Goal: Task Accomplishment & Management: Use online tool/utility

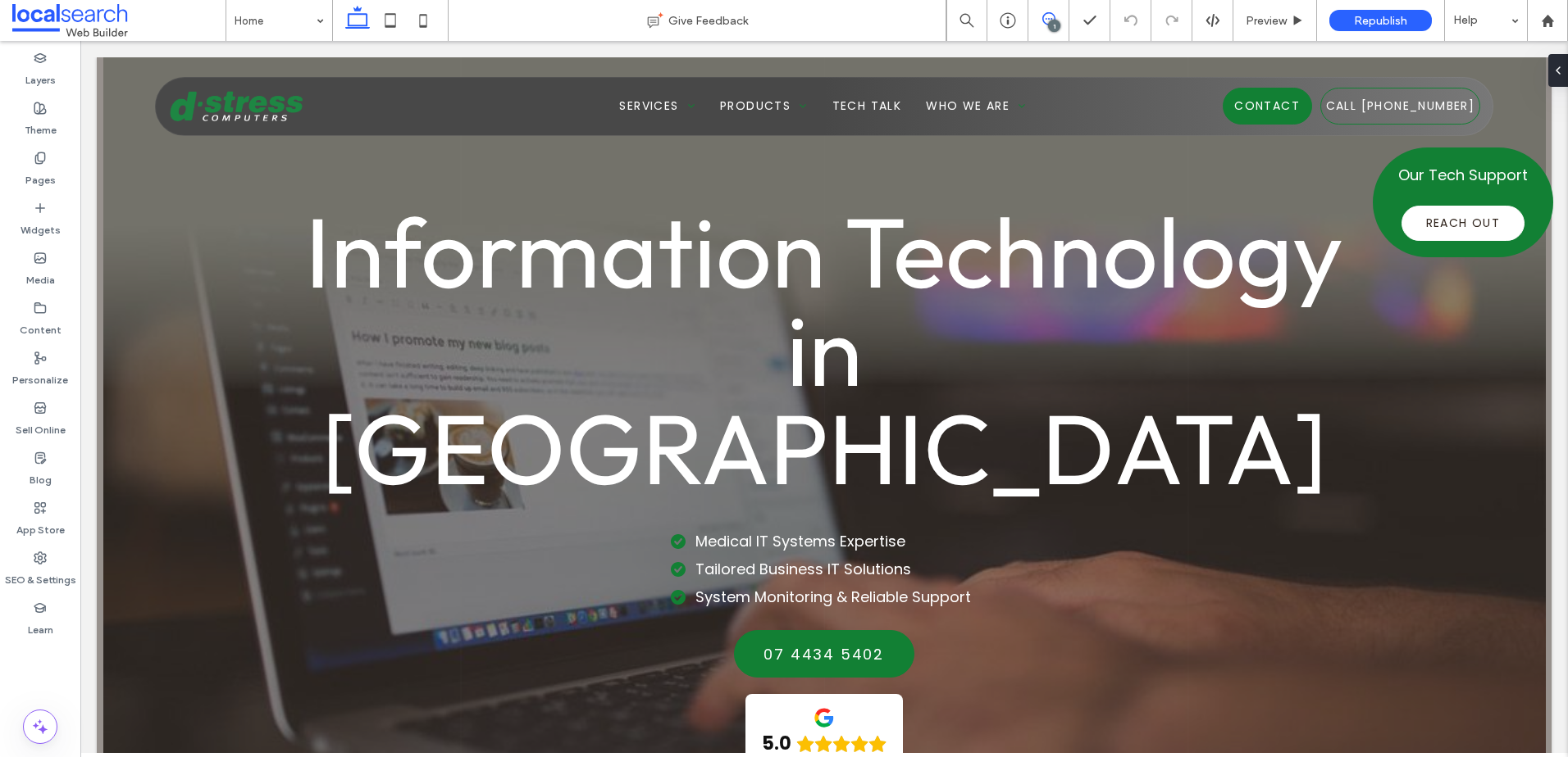
click at [1045, 20] on icon at bounding box center [1048, 18] width 13 height 13
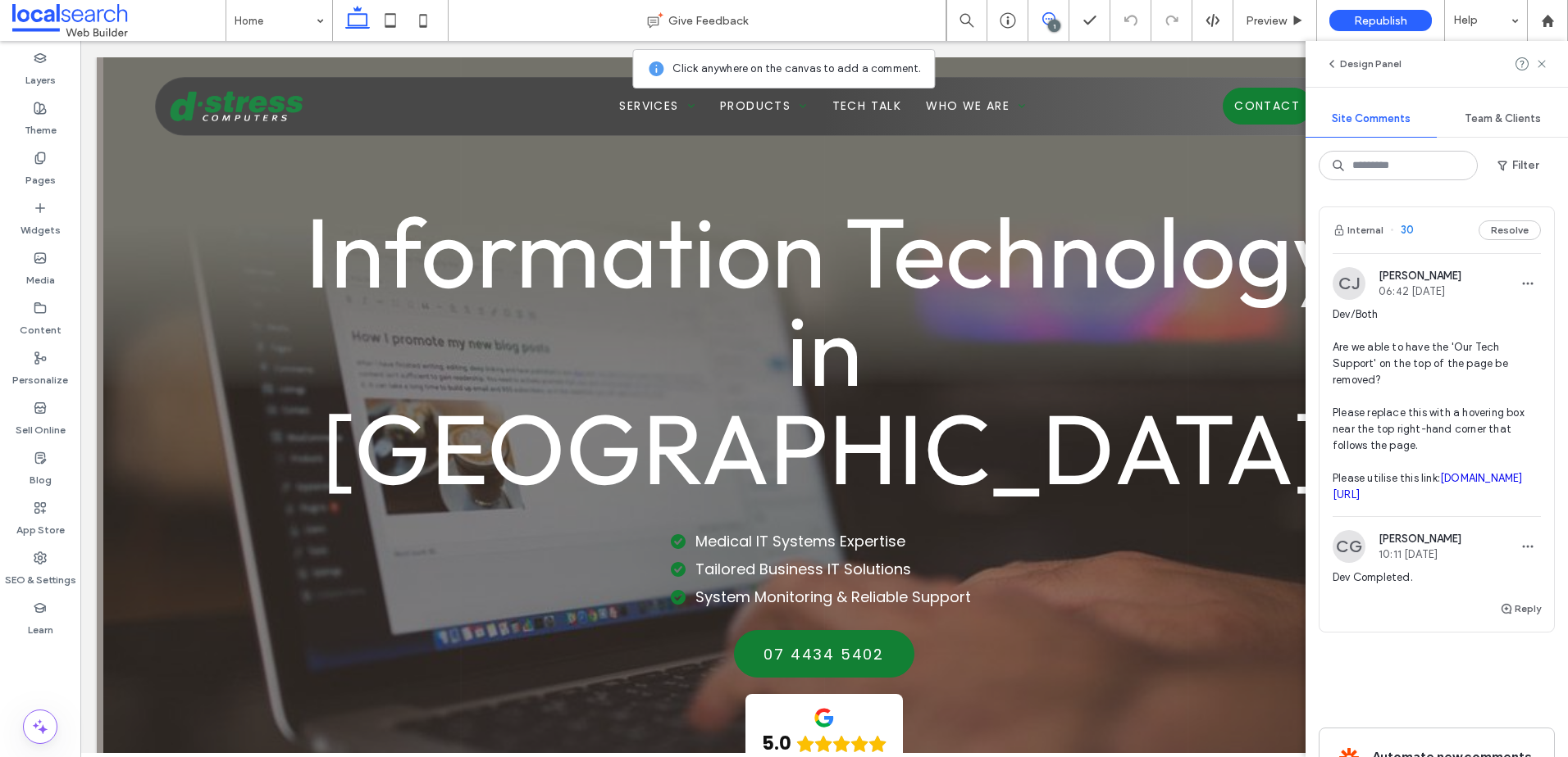
click at [1045, 20] on icon at bounding box center [1048, 18] width 13 height 13
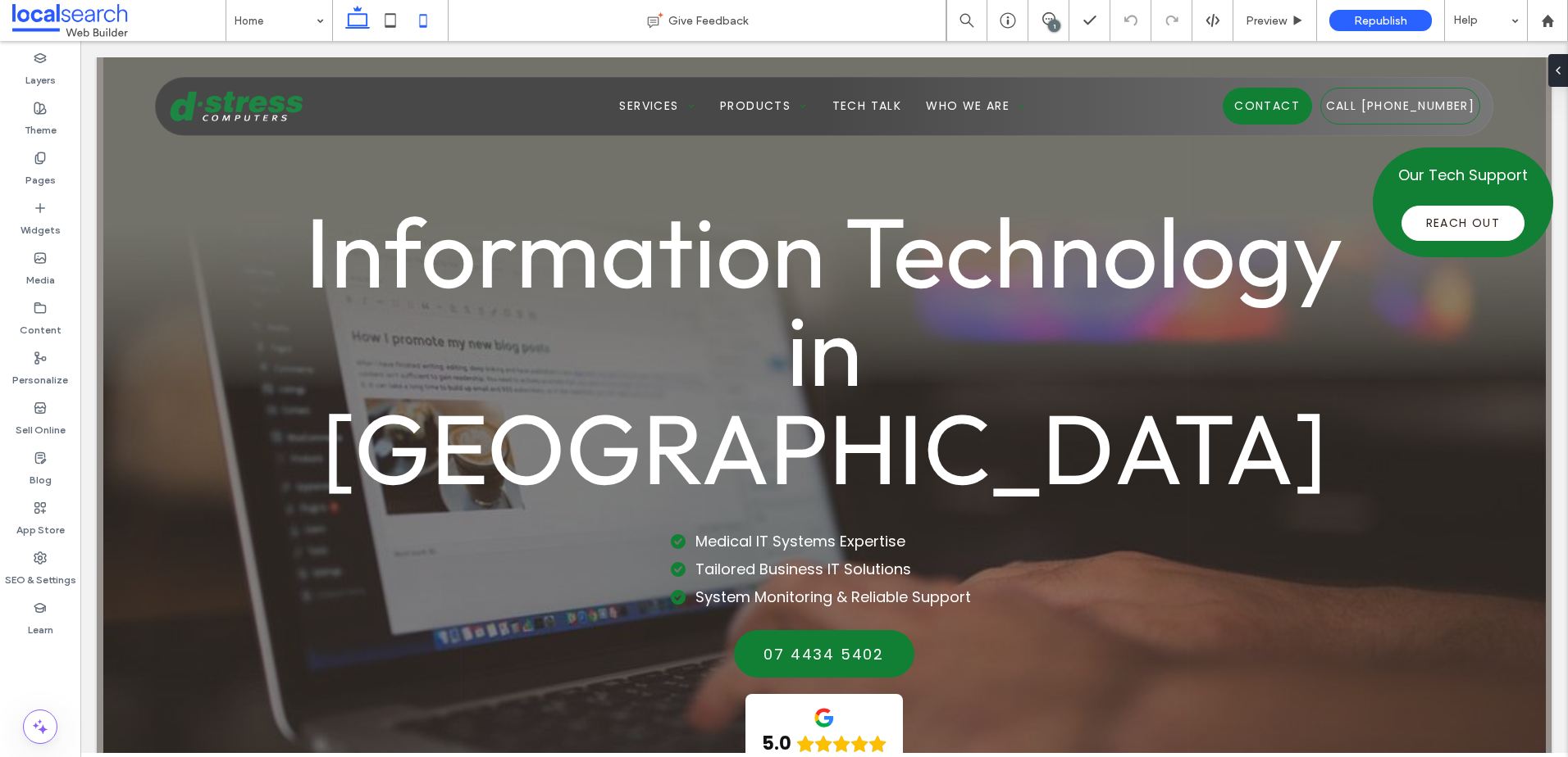
click at [421, 26] on use at bounding box center [424, 20] width 7 height 13
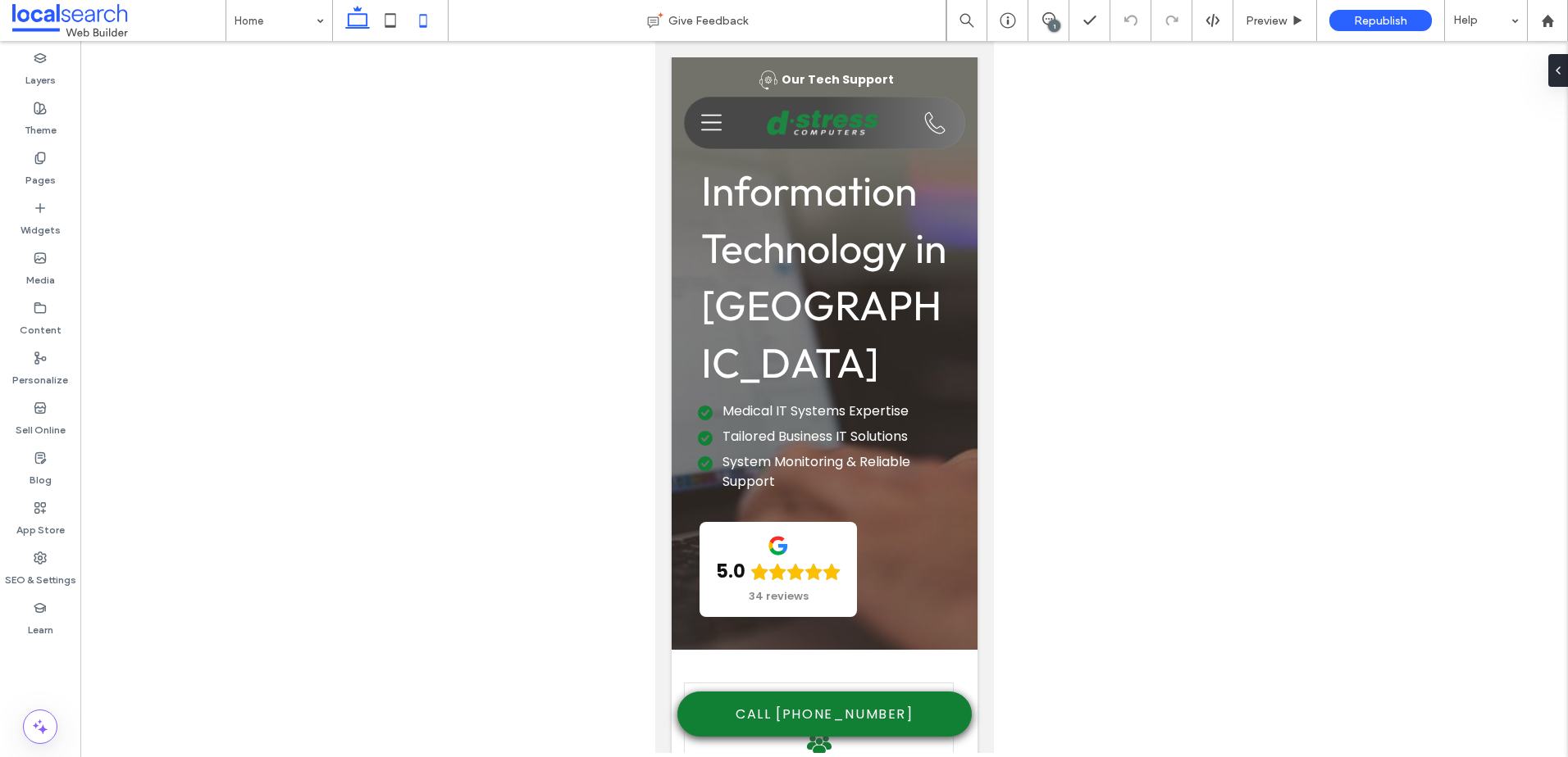
drag, startPoint x: 353, startPoint y: 27, endPoint x: 296, endPoint y: 3, distance: 61.8
click at [353, 27] on icon at bounding box center [357, 21] width 33 height 33
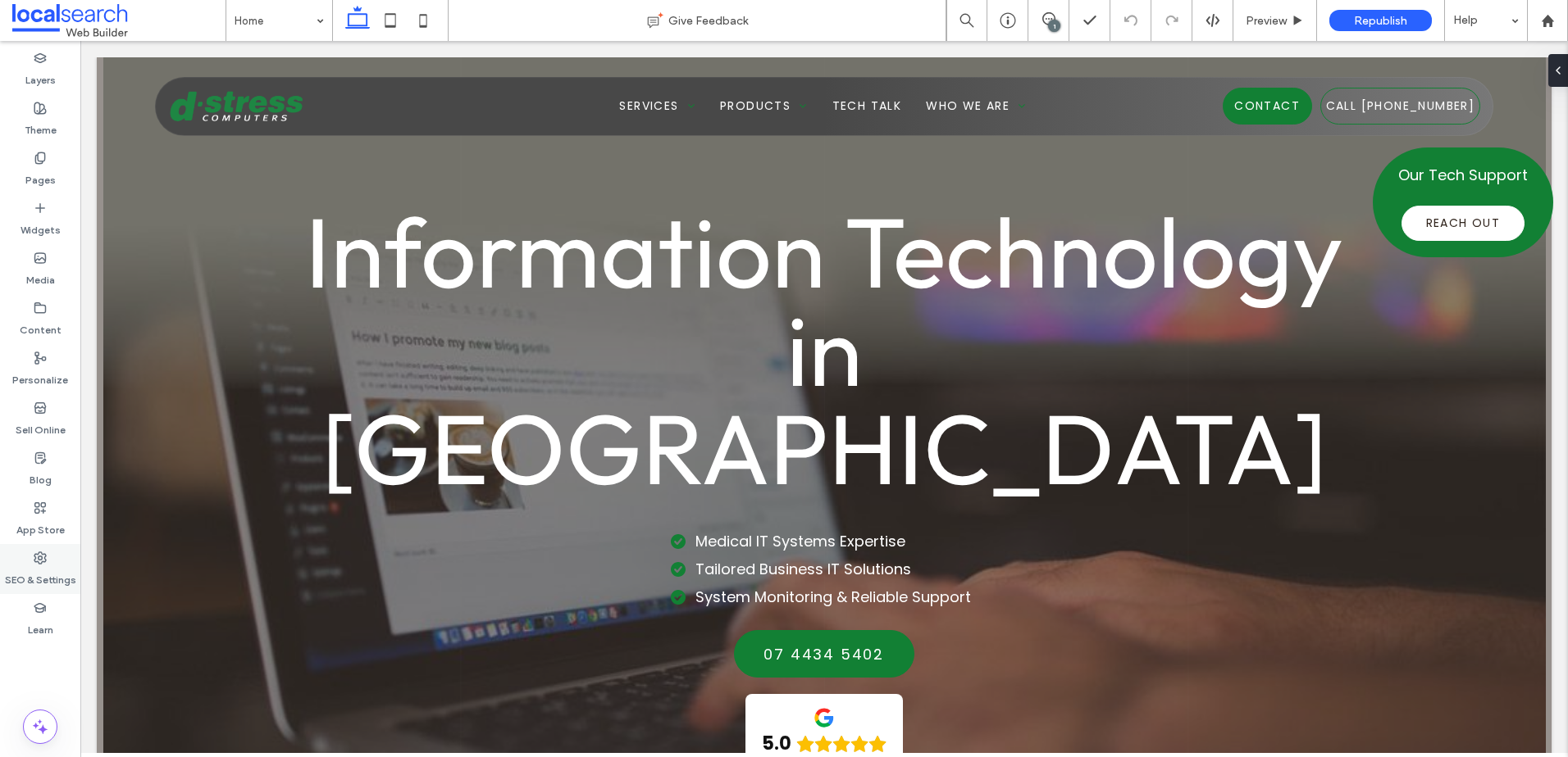
click at [37, 570] on label "SEO & Settings" at bounding box center [41, 576] width 72 height 23
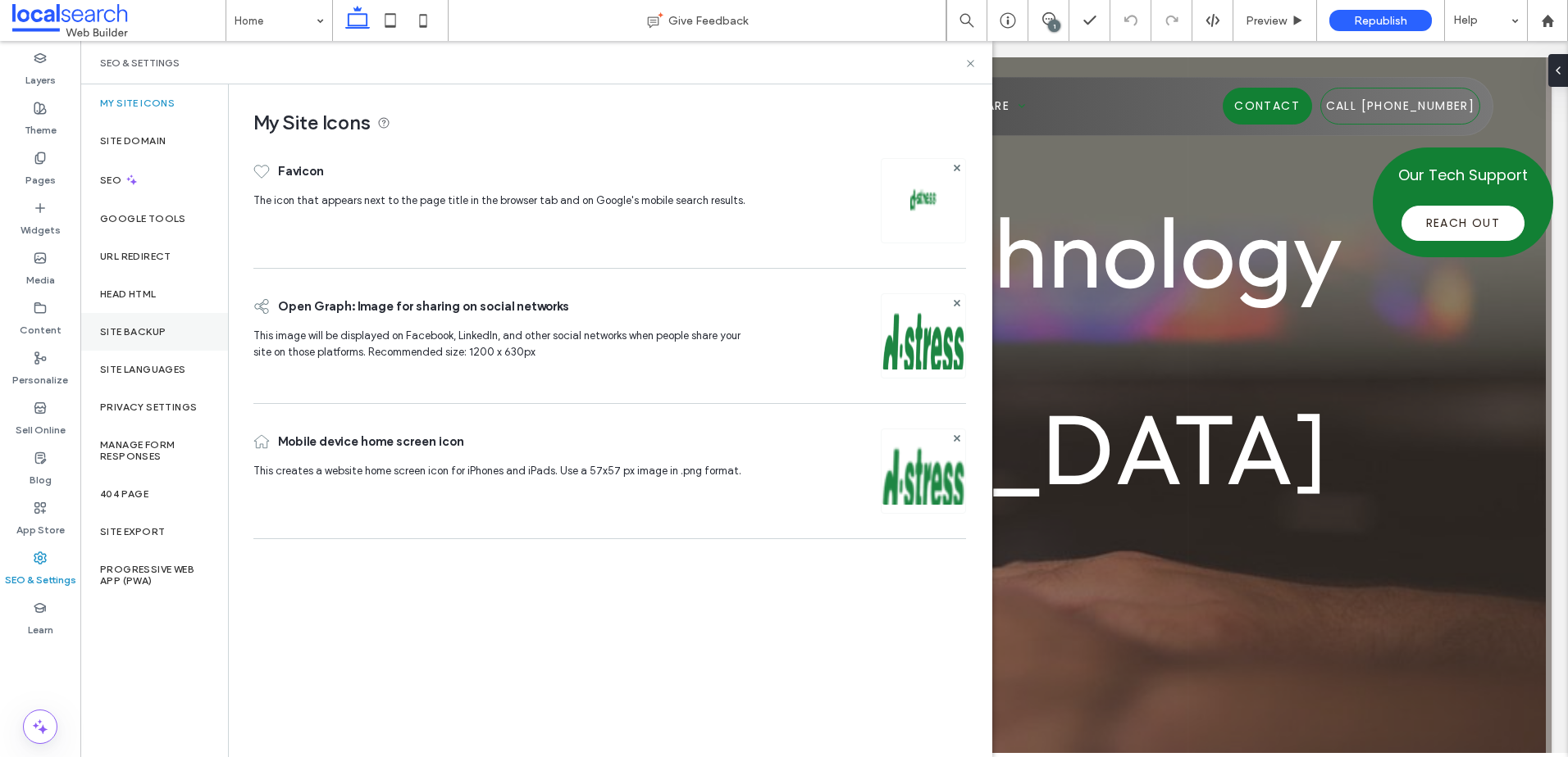
click at [141, 341] on div "Site Backup" at bounding box center [154, 332] width 148 height 38
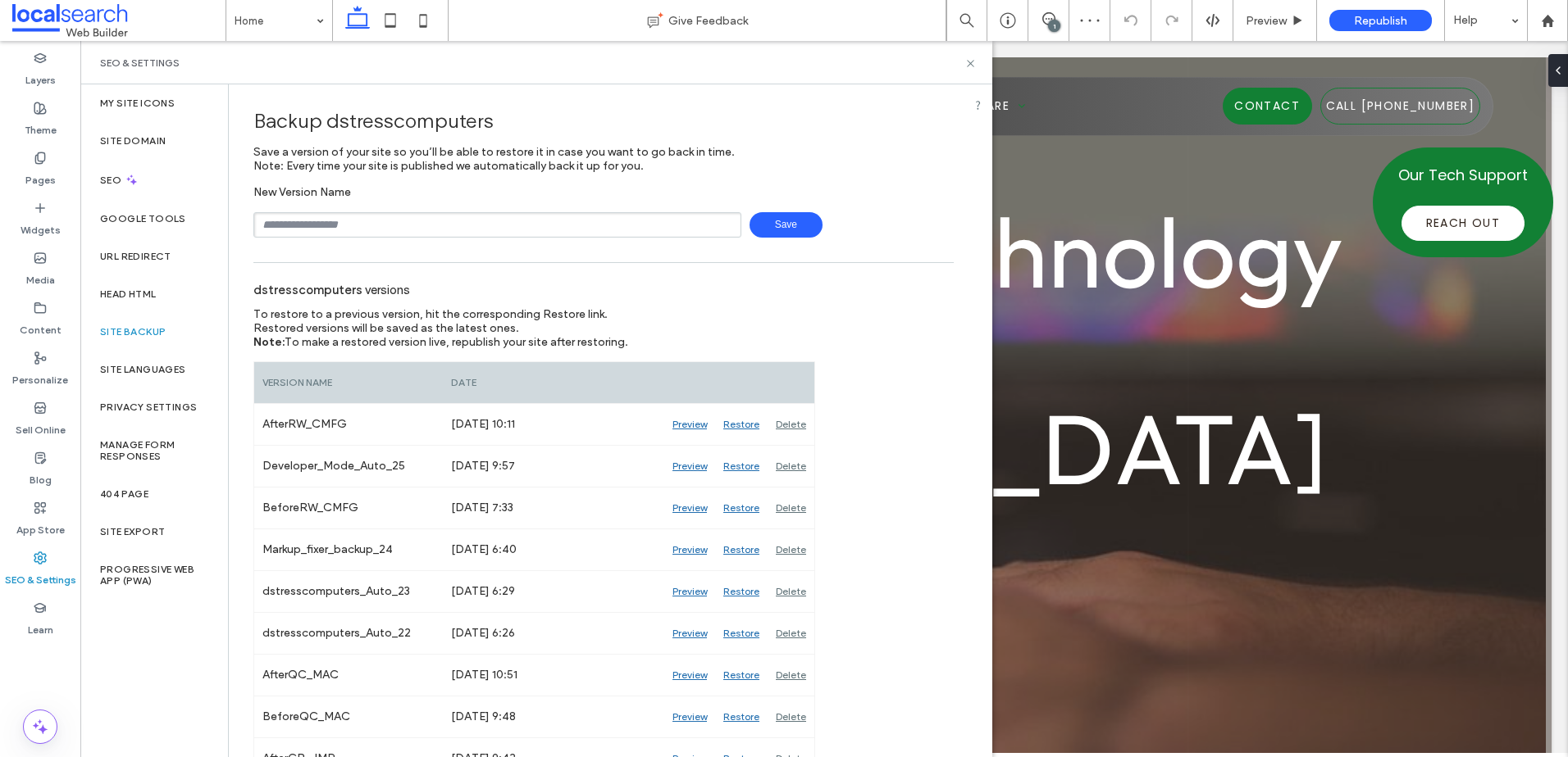
click at [971, 71] on div "SEO & Settings" at bounding box center [536, 63] width 912 height 44
drag, startPoint x: 972, startPoint y: 61, endPoint x: 870, endPoint y: 19, distance: 110.3
click at [972, 61] on use at bounding box center [971, 64] width 7 height 7
click at [969, 63] on icon at bounding box center [971, 64] width 12 height 12
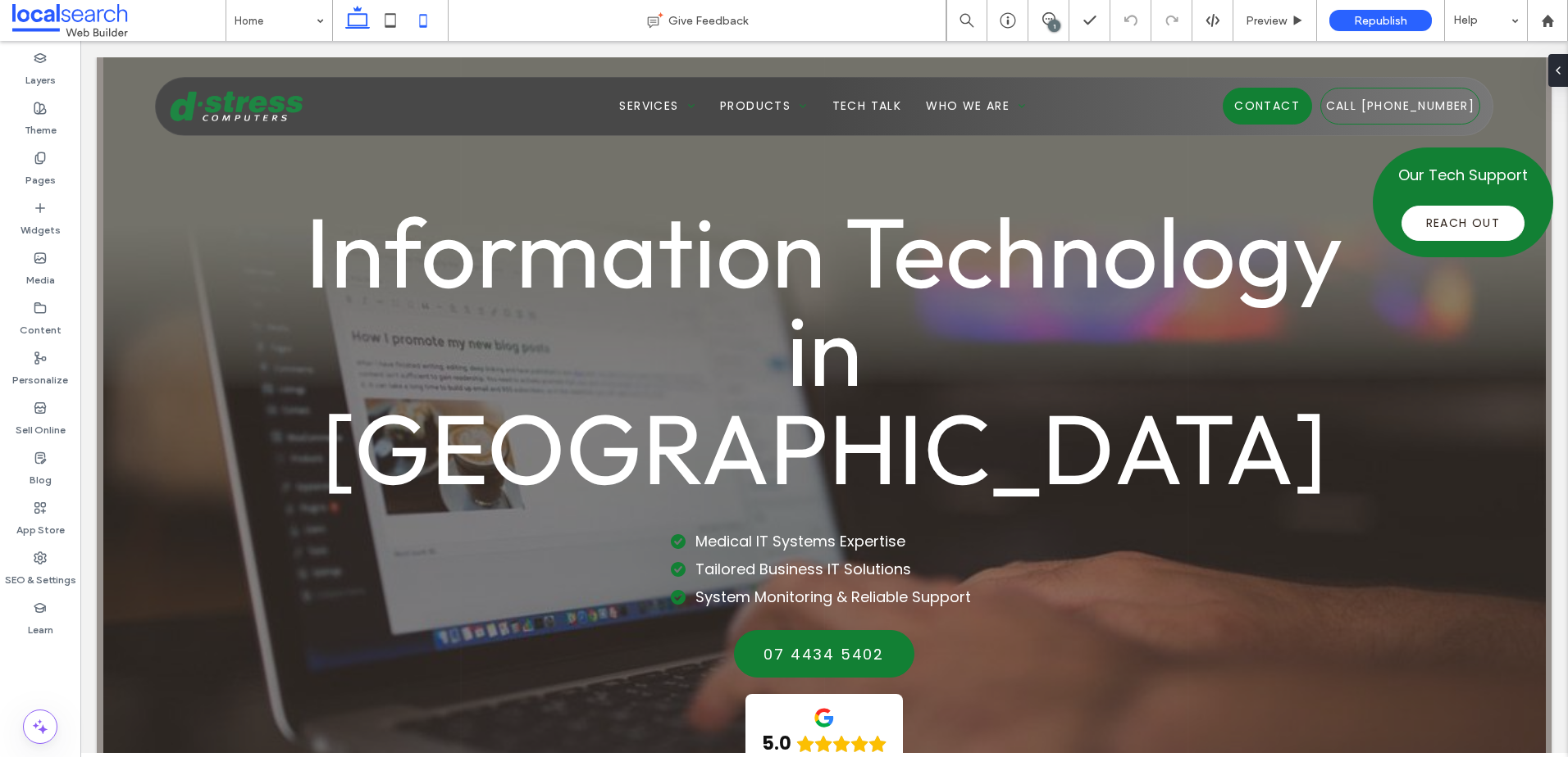
click at [428, 20] on icon at bounding box center [424, 21] width 33 height 33
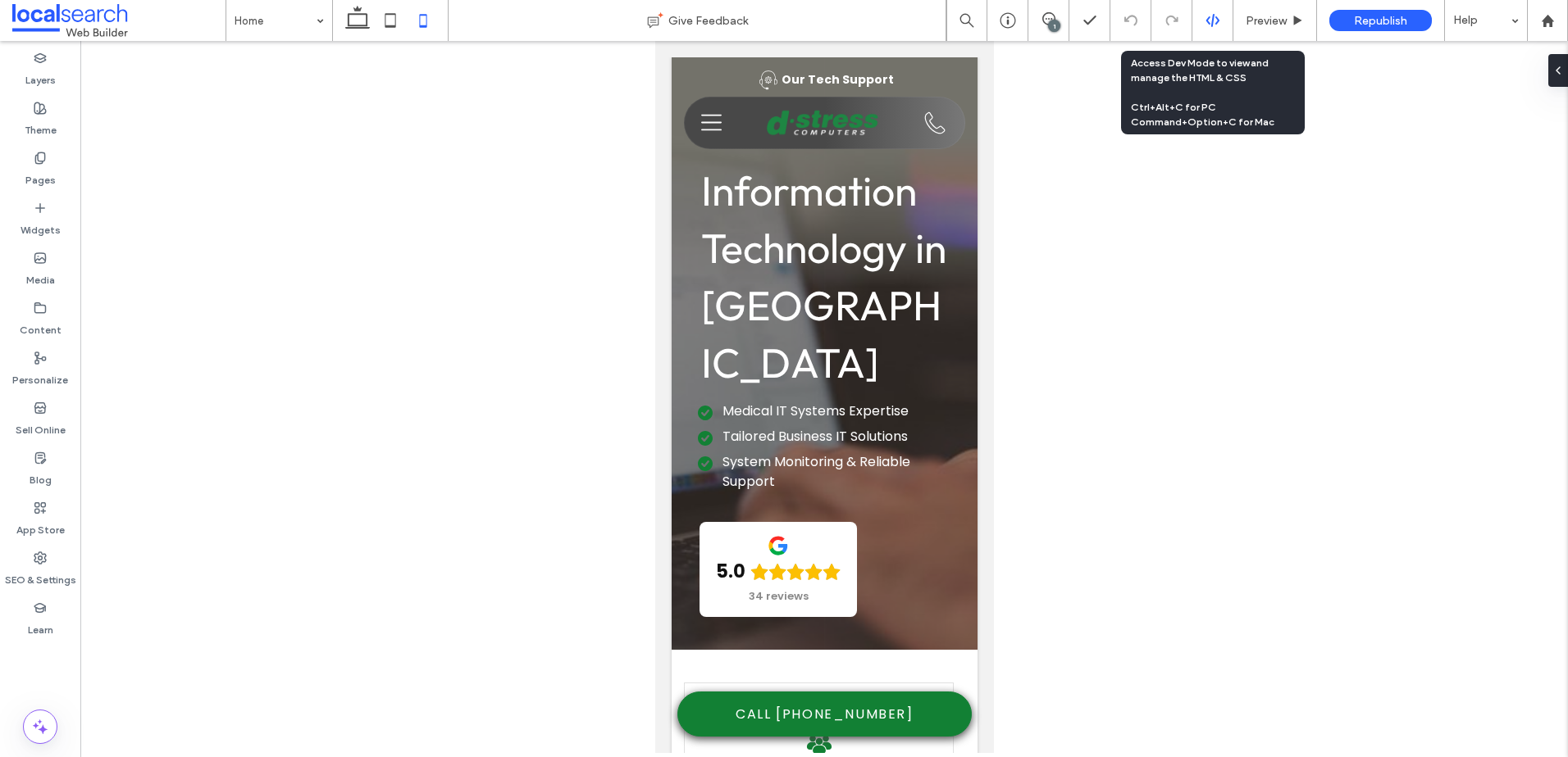
click at [1214, 15] on icon at bounding box center [1212, 20] width 15 height 15
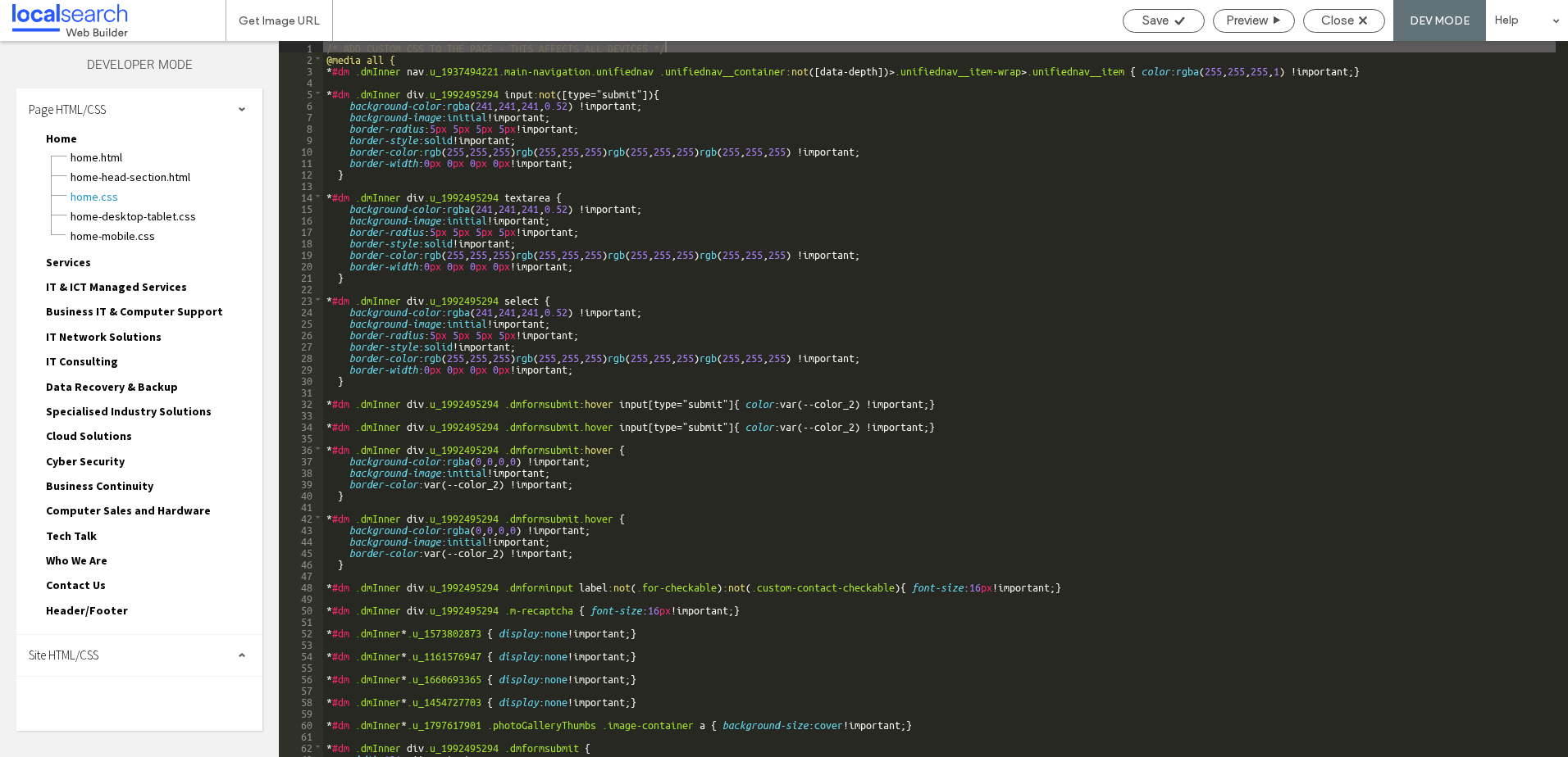
click at [117, 658] on div "Site HTML/CSS" at bounding box center [140, 655] width 246 height 41
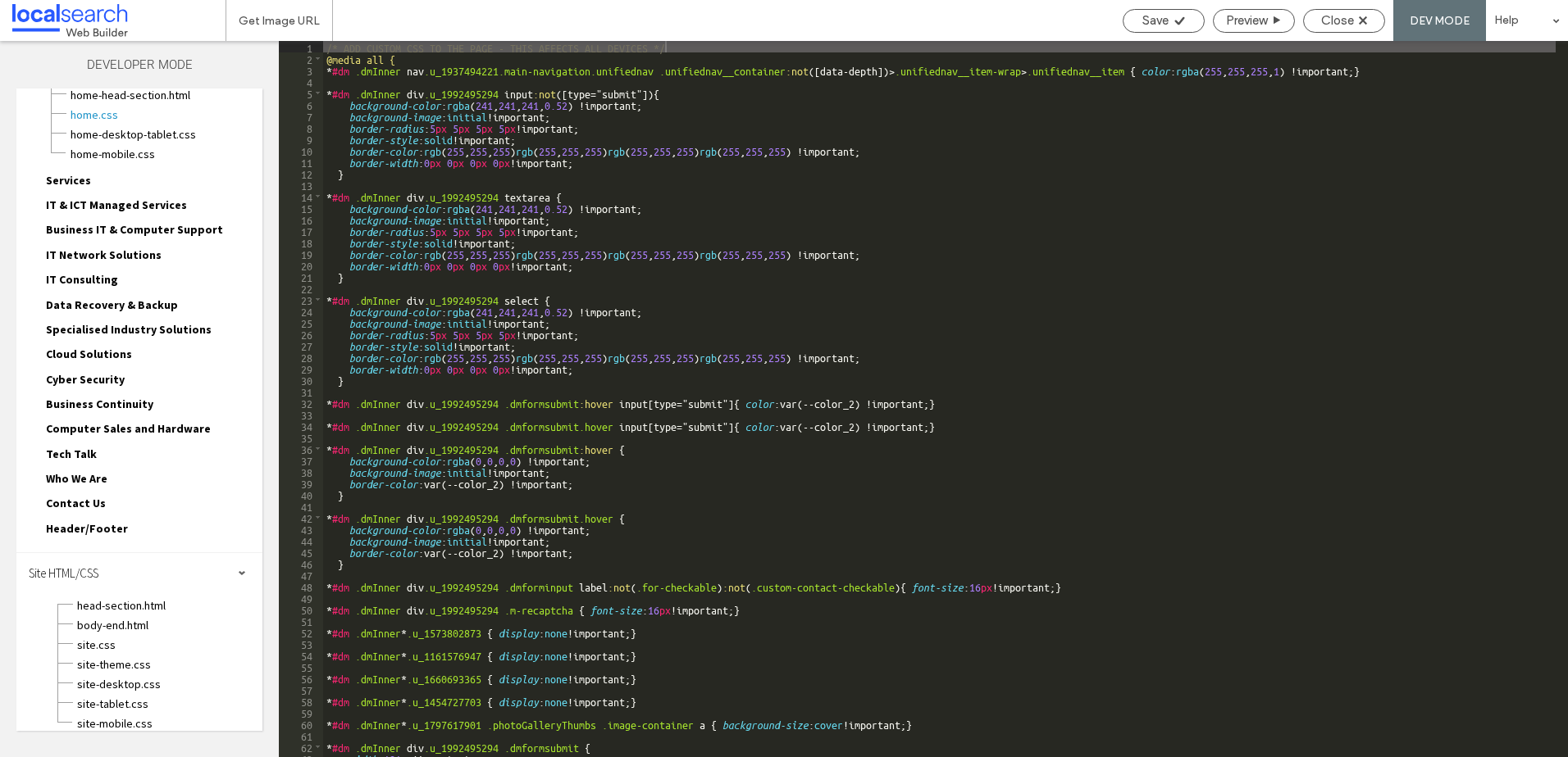
click at [100, 653] on div "site-theme.css" at bounding box center [169, 663] width 186 height 20
click at [118, 639] on span "site.css" at bounding box center [169, 644] width 186 height 17
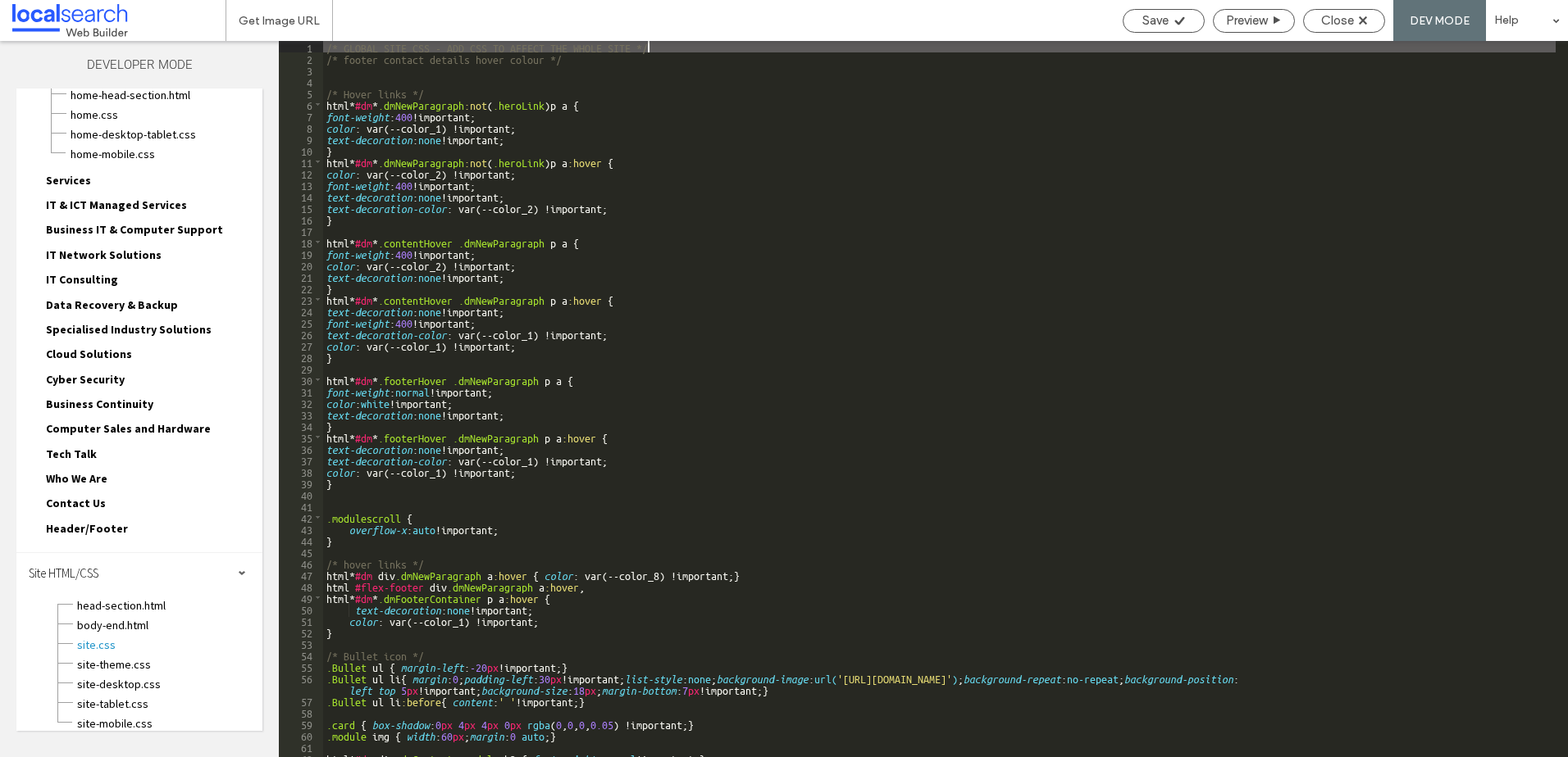
click at [366, 488] on div "/* GLOBAL SITE CSS - ADD CSS TO AFFECT THE WHOLE SITE */ /* footer contact deta…" at bounding box center [939, 410] width 1233 height 740
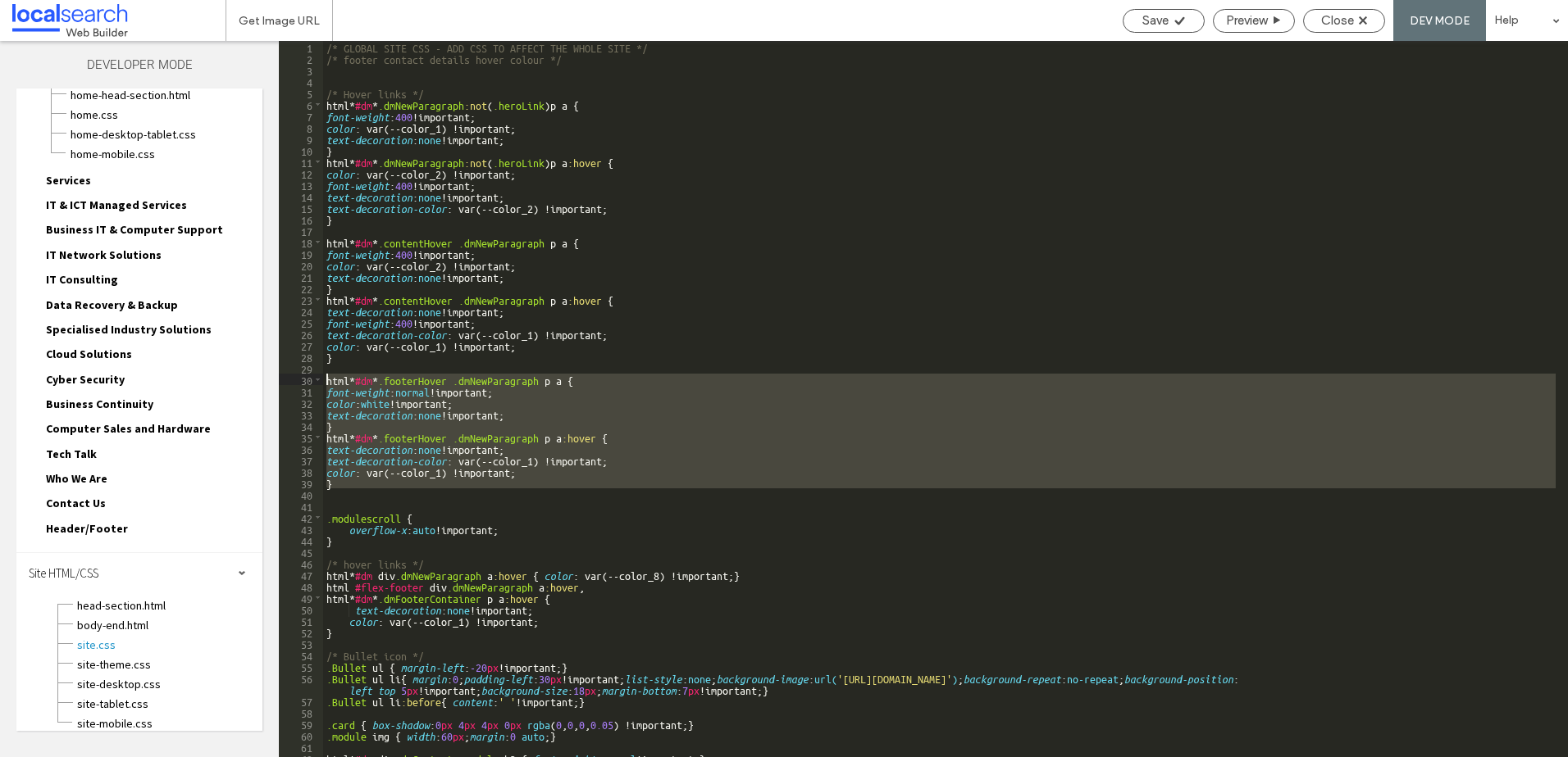
click at [328, 379] on div "/* GLOBAL SITE CSS - ADD CSS TO AFFECT THE WHOLE SITE */ /* footer contact deta…" at bounding box center [939, 410] width 1233 height 740
click at [347, 485] on div "/* GLOBAL SITE CSS - ADD CSS TO AFFECT THE WHOLE SITE */ /* footer contact deta…" at bounding box center [939, 399] width 1233 height 716
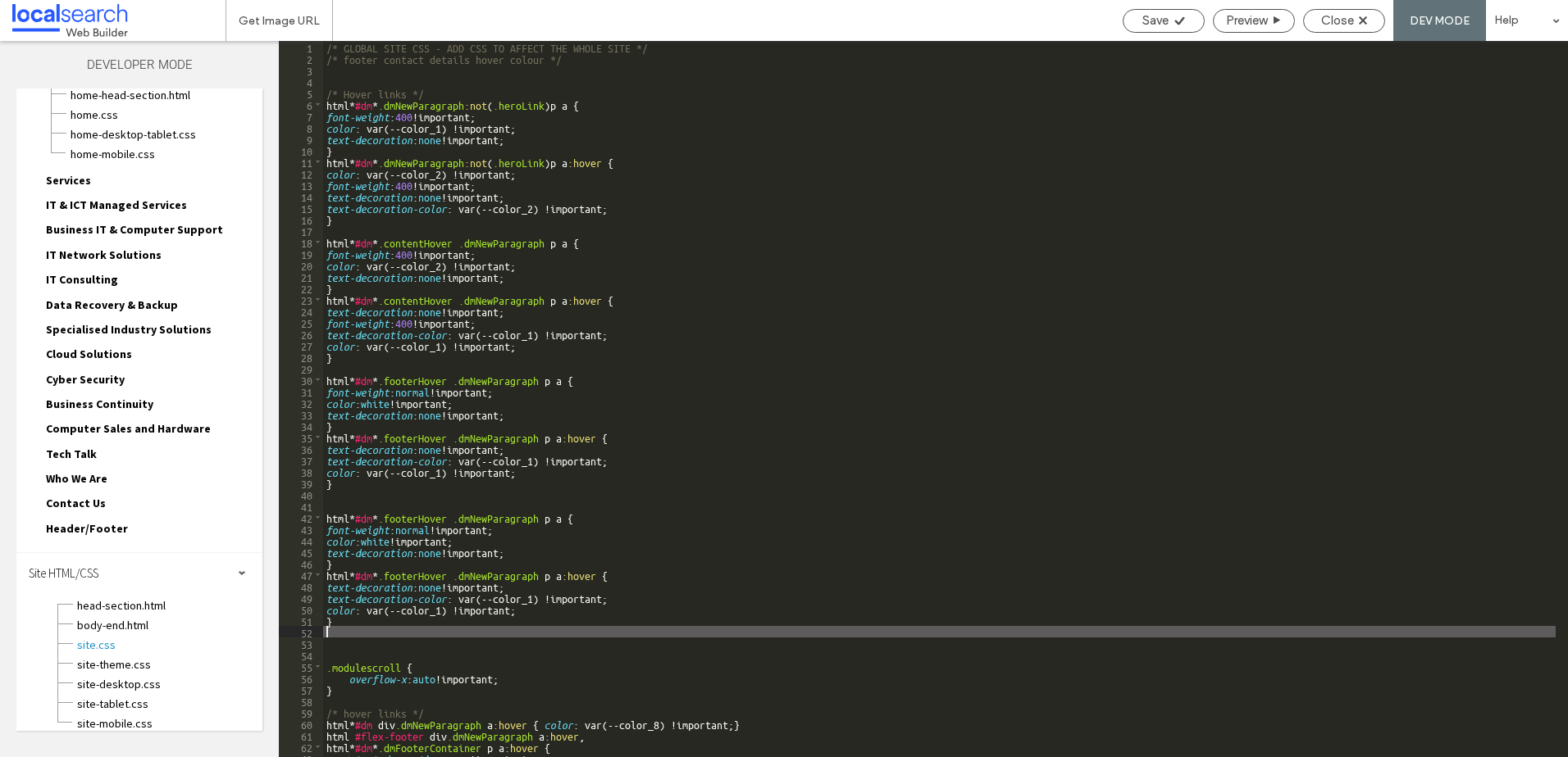
click at [331, 506] on div "/* GLOBAL SITE CSS - ADD CSS TO AFFECT THE WHOLE SITE */ /* footer contact deta…" at bounding box center [939, 410] width 1233 height 740
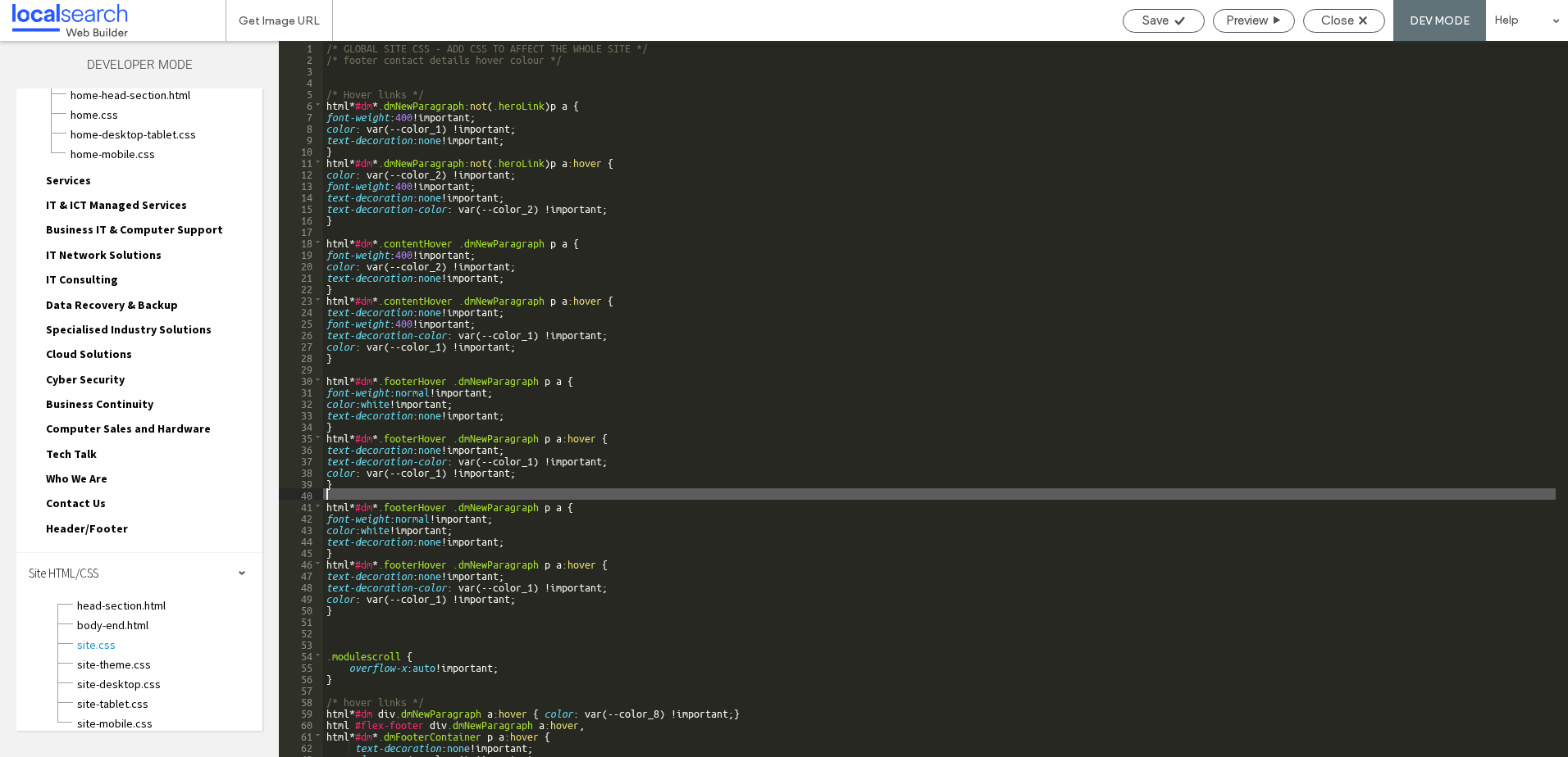
click at [414, 510] on div "/* GLOBAL SITE CSS - ADD CSS TO AFFECT THE WHOLE SITE */ /* footer contact deta…" at bounding box center [939, 410] width 1233 height 740
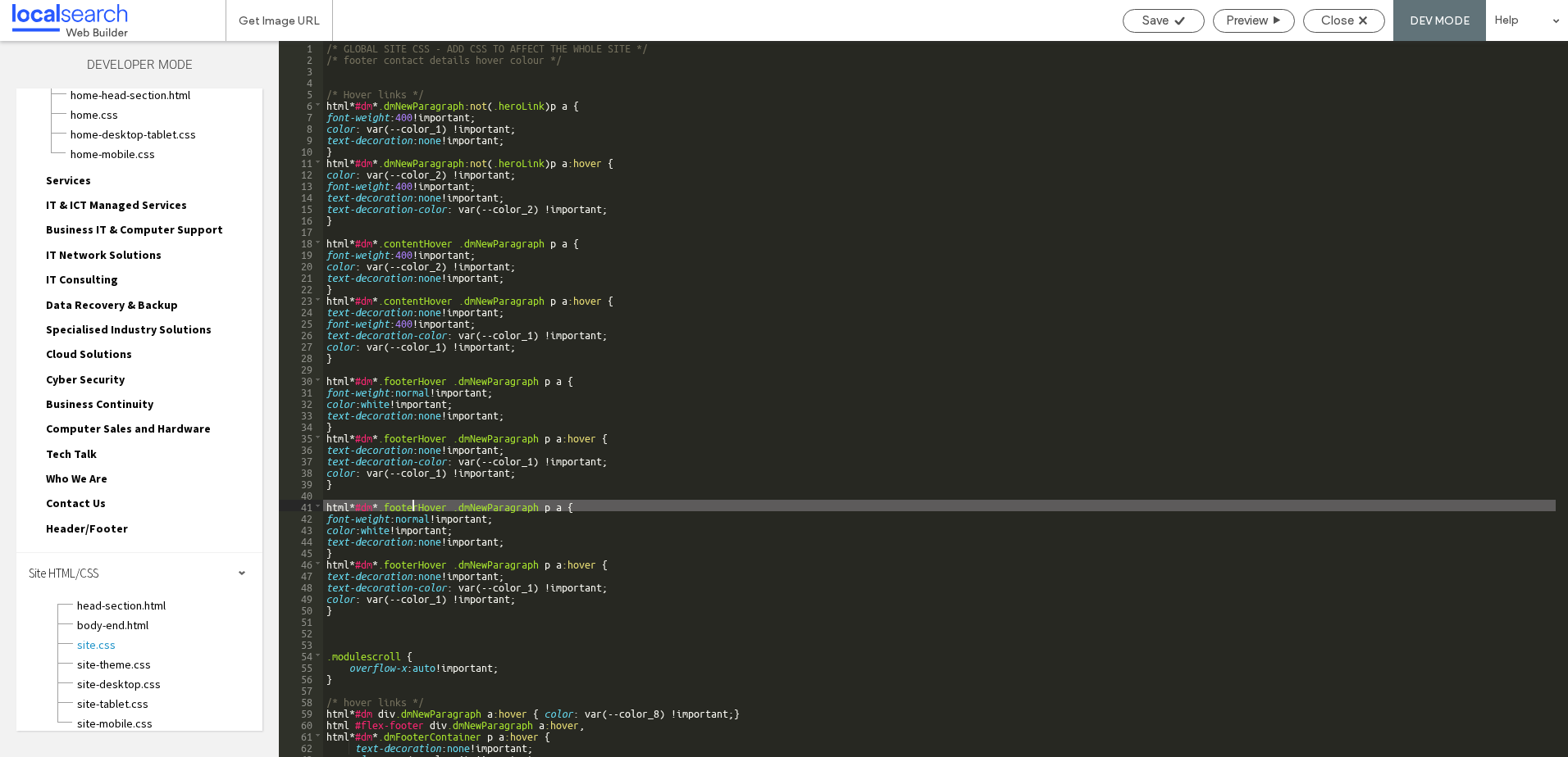
click at [414, 510] on div "/* GLOBAL SITE CSS - ADD CSS TO AFFECT THE WHOLE SITE */ /* footer contact deta…" at bounding box center [939, 410] width 1233 height 740
click at [418, 511] on div "/* GLOBAL SITE CSS - ADD CSS TO AFFECT THE WHOLE SITE */ /* footer contact deta…" at bounding box center [939, 410] width 1233 height 740
click at [429, 567] on div "/* GLOBAL SITE CSS - ADD CSS TO AFFECT THE WHOLE SITE */ /* footer contact deta…" at bounding box center [939, 410] width 1233 height 740
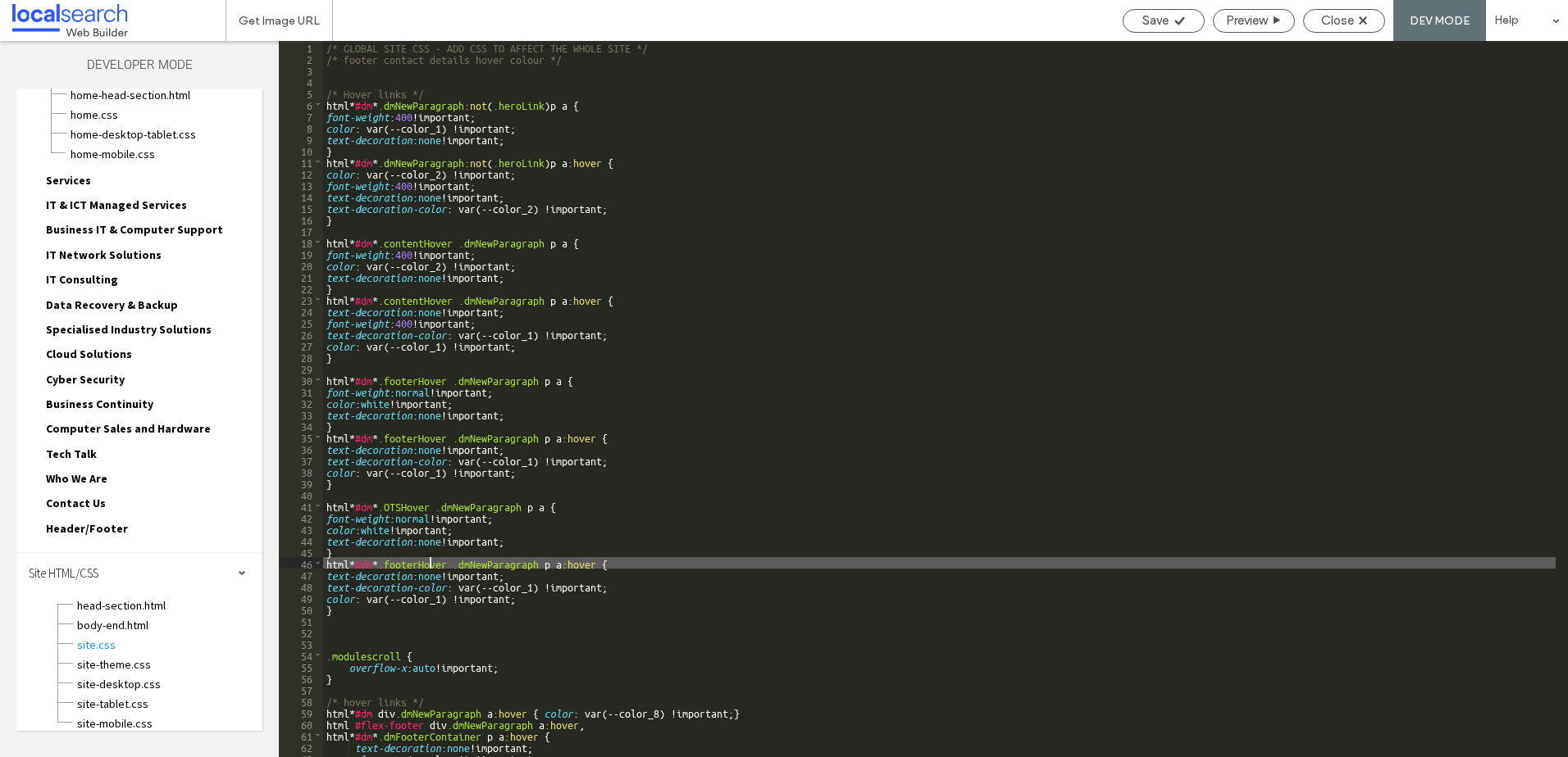
click at [429, 567] on div "/* GLOBAL SITE CSS - ADD CSS TO AFFECT THE WHOLE SITE */ /* footer contact deta…" at bounding box center [939, 410] width 1233 height 740
click at [505, 591] on div "/* GLOBAL SITE CSS - ADD CSS TO AFFECT THE WHOLE SITE */ /* footer contact deta…" at bounding box center [939, 410] width 1233 height 740
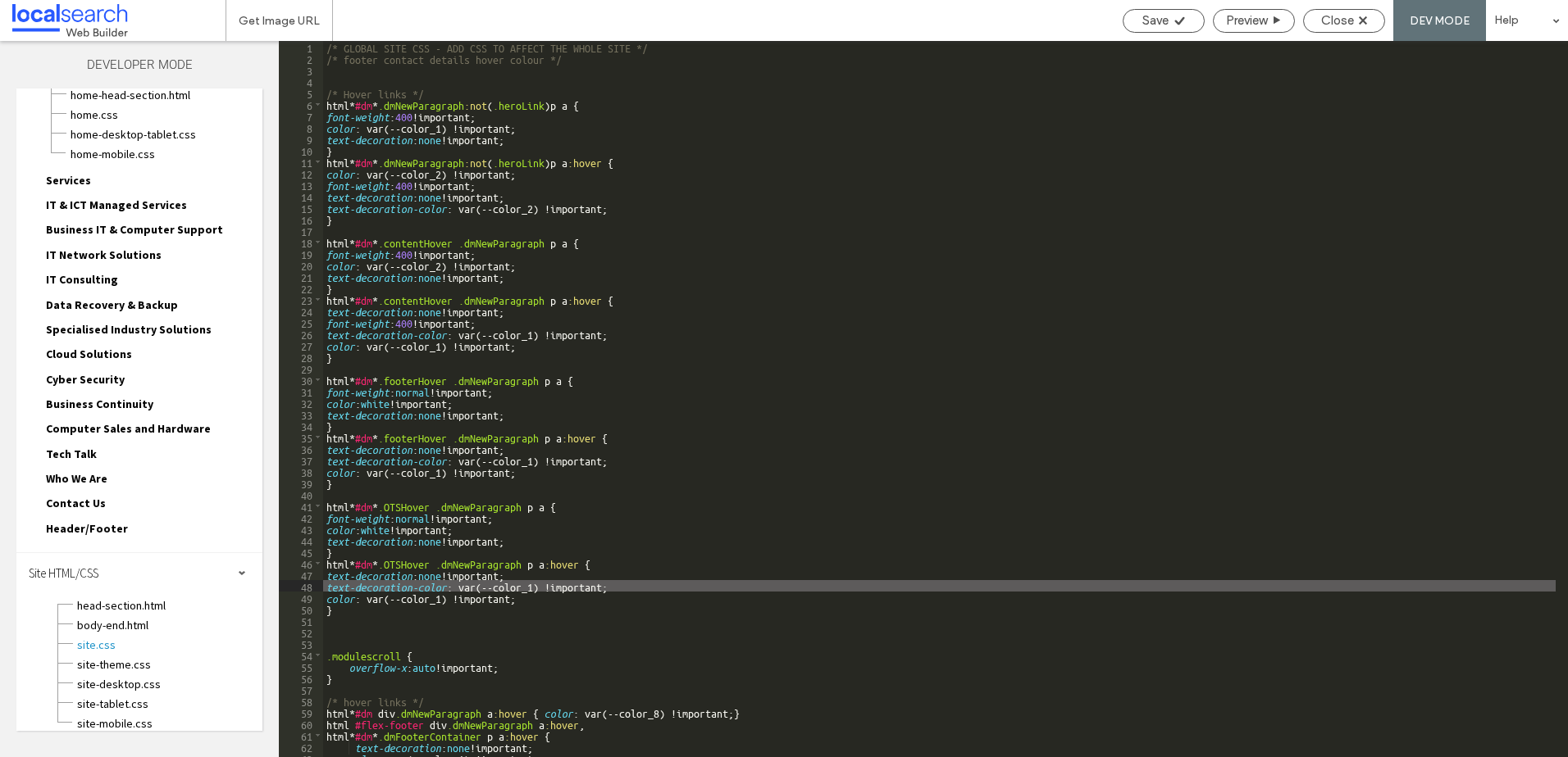
click at [464, 585] on div "/* GLOBAL SITE CSS - ADD CSS TO AFFECT THE WHOLE SITE */ /* footer contact deta…" at bounding box center [939, 410] width 1233 height 740
click at [459, 584] on div "/* GLOBAL SITE CSS - ADD CSS TO AFFECT THE WHOLE SITE */ /* footer contact deta…" at bounding box center [939, 410] width 1233 height 740
click at [536, 583] on div "/* GLOBAL SITE CSS - ADD CSS TO AFFECT THE WHOLE SITE */ /* footer contact deta…" at bounding box center [939, 410] width 1233 height 740
click at [368, 603] on div "/* GLOBAL SITE CSS - ADD CSS TO AFFECT THE WHOLE SITE */ /* footer contact deta…" at bounding box center [939, 410] width 1233 height 740
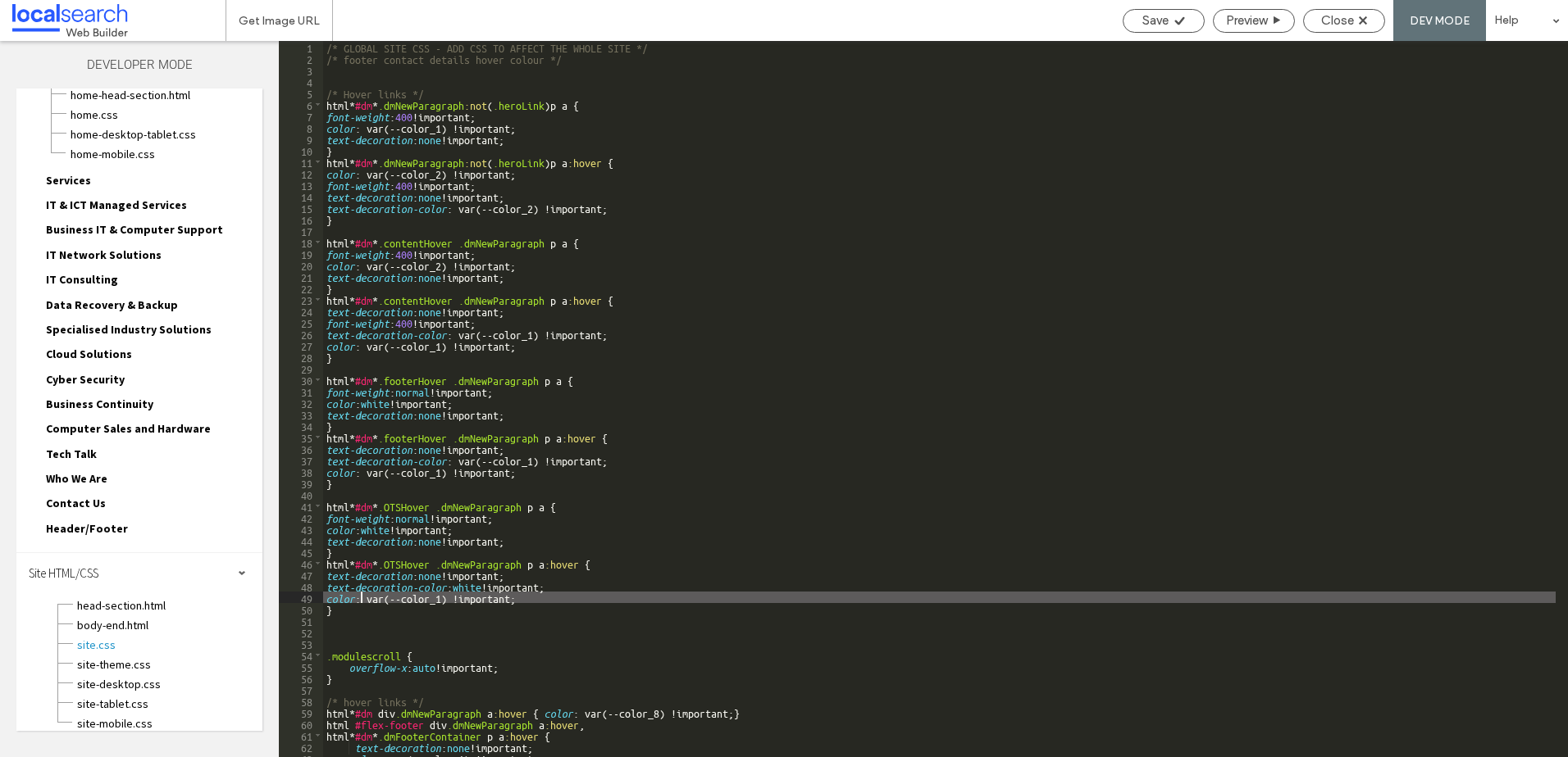
click at [361, 601] on div "/* GLOBAL SITE CSS - ADD CSS TO AFFECT THE WHOLE SITE */ /* footer contact deta…" at bounding box center [939, 410] width 1233 height 740
click at [447, 602] on div "/* GLOBAL SITE CSS - ADD CSS TO AFFECT THE WHOLE SITE */ /* footer contact deta…" at bounding box center [939, 410] width 1233 height 740
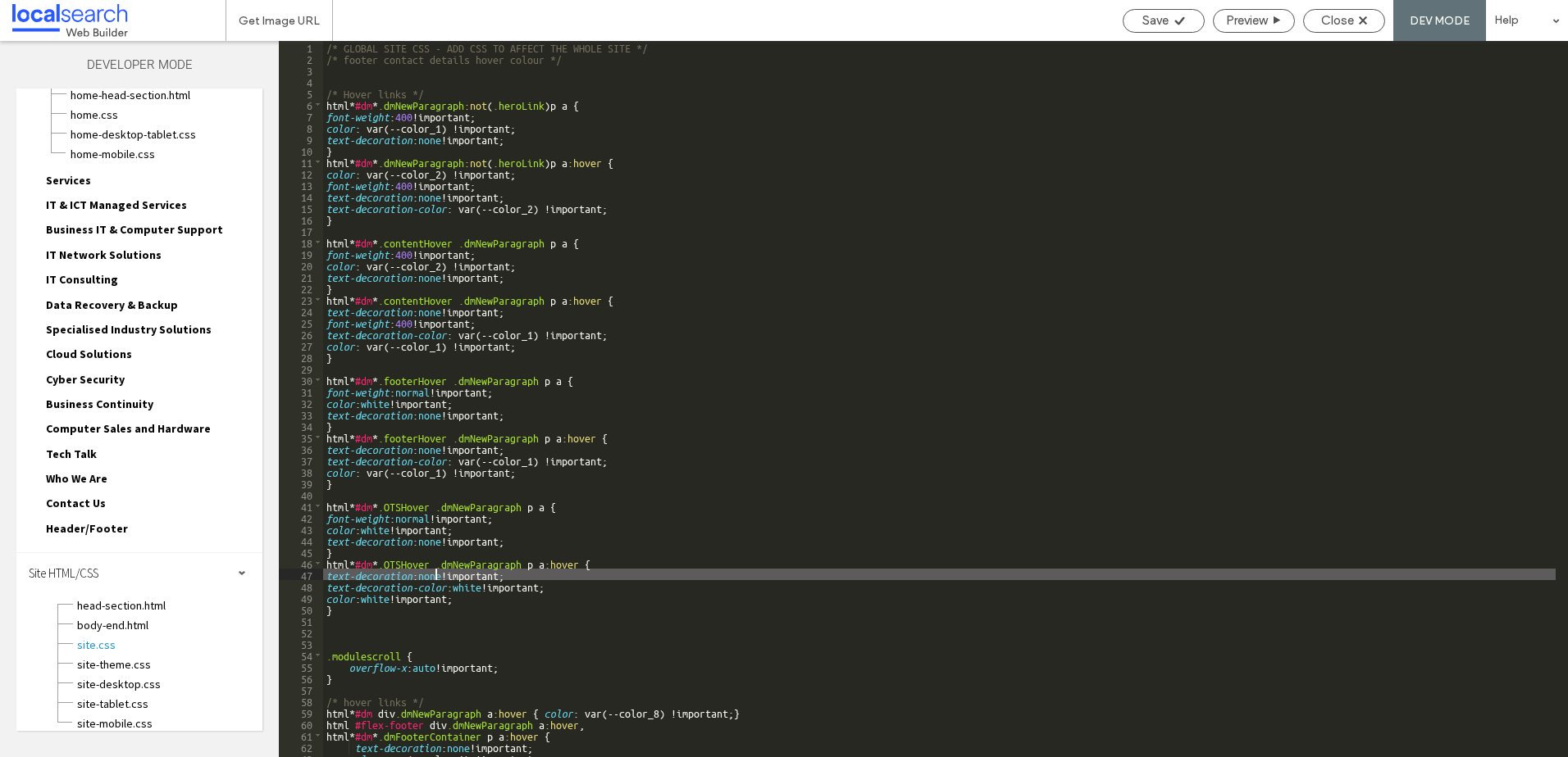
click at [434, 573] on div "/* GLOBAL SITE CSS - ADD CSS TO AFFECT THE WHOLE SITE */ /* footer contact deta…" at bounding box center [939, 410] width 1233 height 740
type textarea "**"
click at [429, 503] on div "/* GLOBAL SITE CSS - ADD CSS TO AFFECT THE WHOLE SITE */ /* footer contact deta…" at bounding box center [939, 410] width 1233 height 740
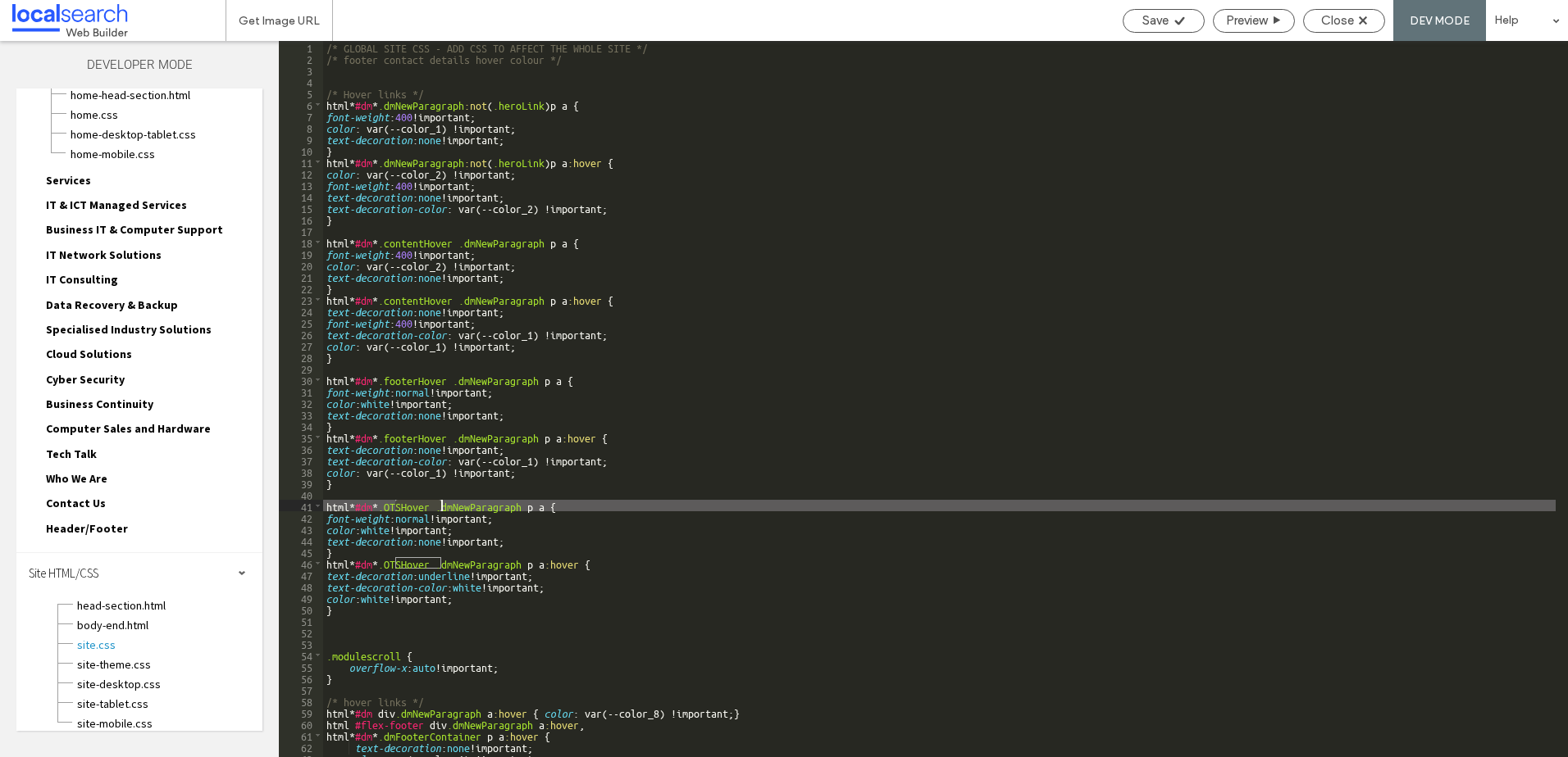
click at [429, 503] on div "/* GLOBAL SITE CSS - ADD CSS TO AFFECT THE WHOLE SITE */ /* footer contact deta…" at bounding box center [939, 410] width 1233 height 740
click at [1183, 24] on icon at bounding box center [1179, 21] width 12 height 12
click at [1329, 20] on span "Close" at bounding box center [1337, 20] width 33 height 15
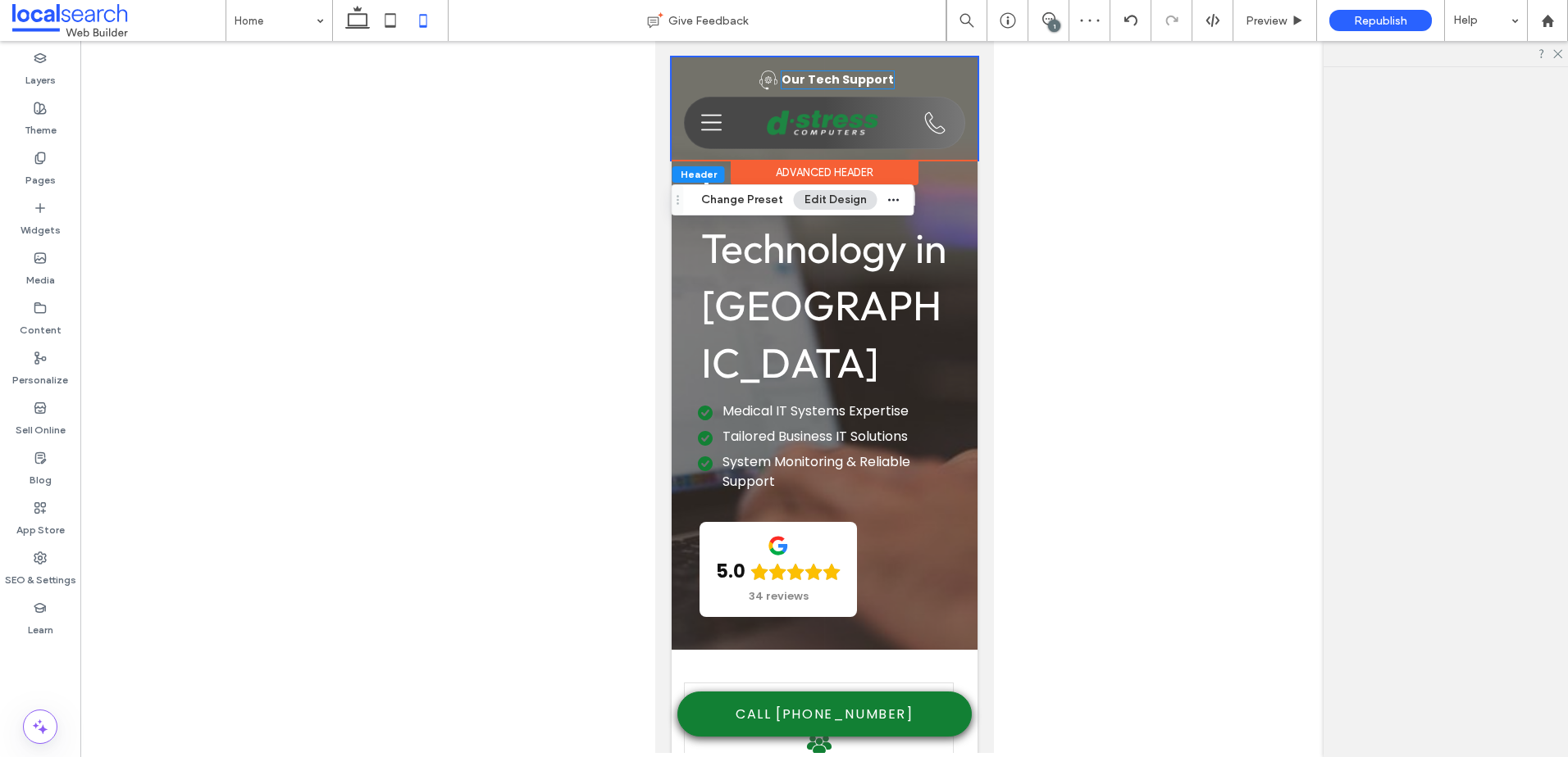
scroll to position [0, 0]
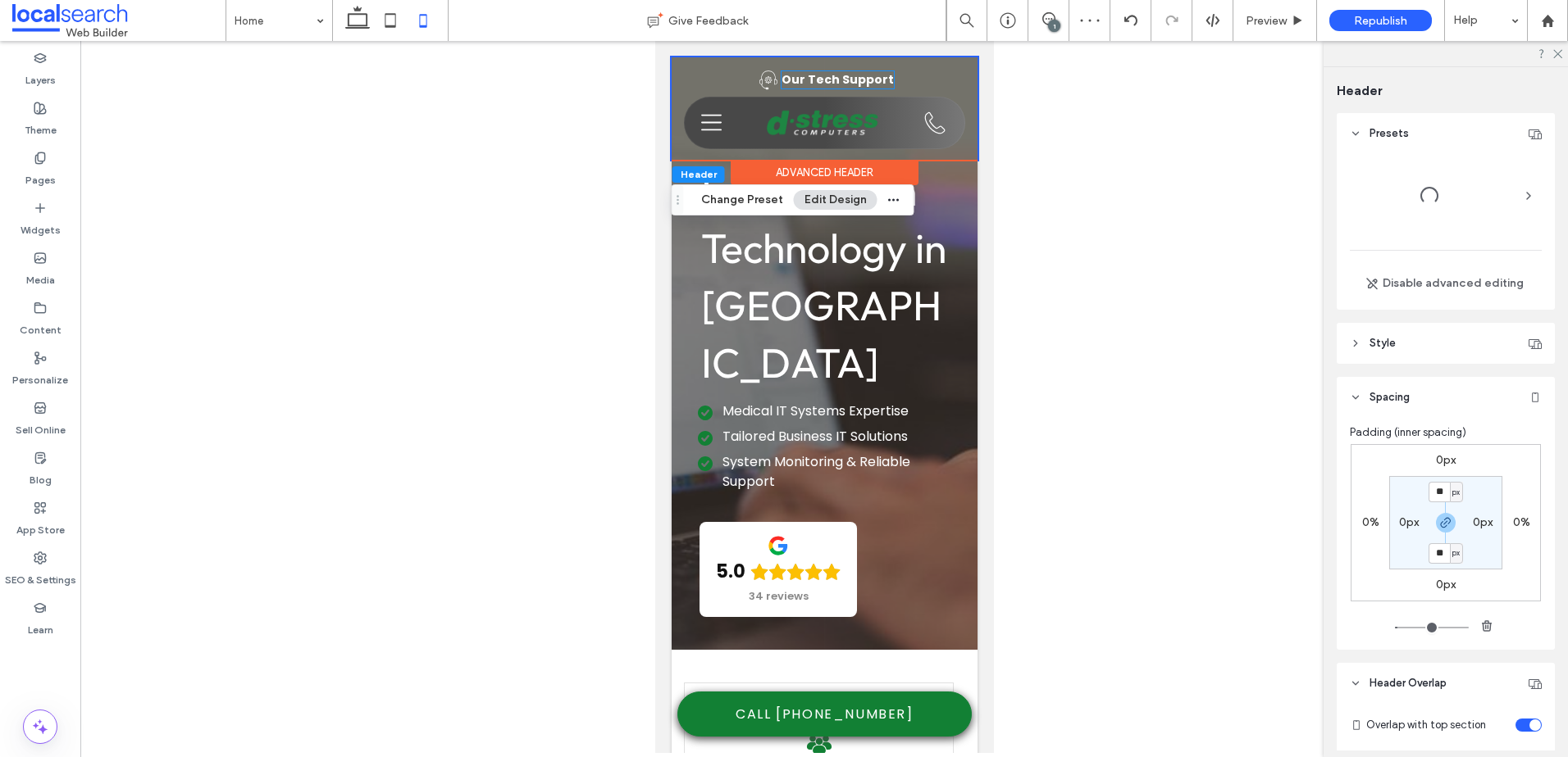
click at [808, 75] on strong "Our Tech Support" at bounding box center [837, 79] width 113 height 17
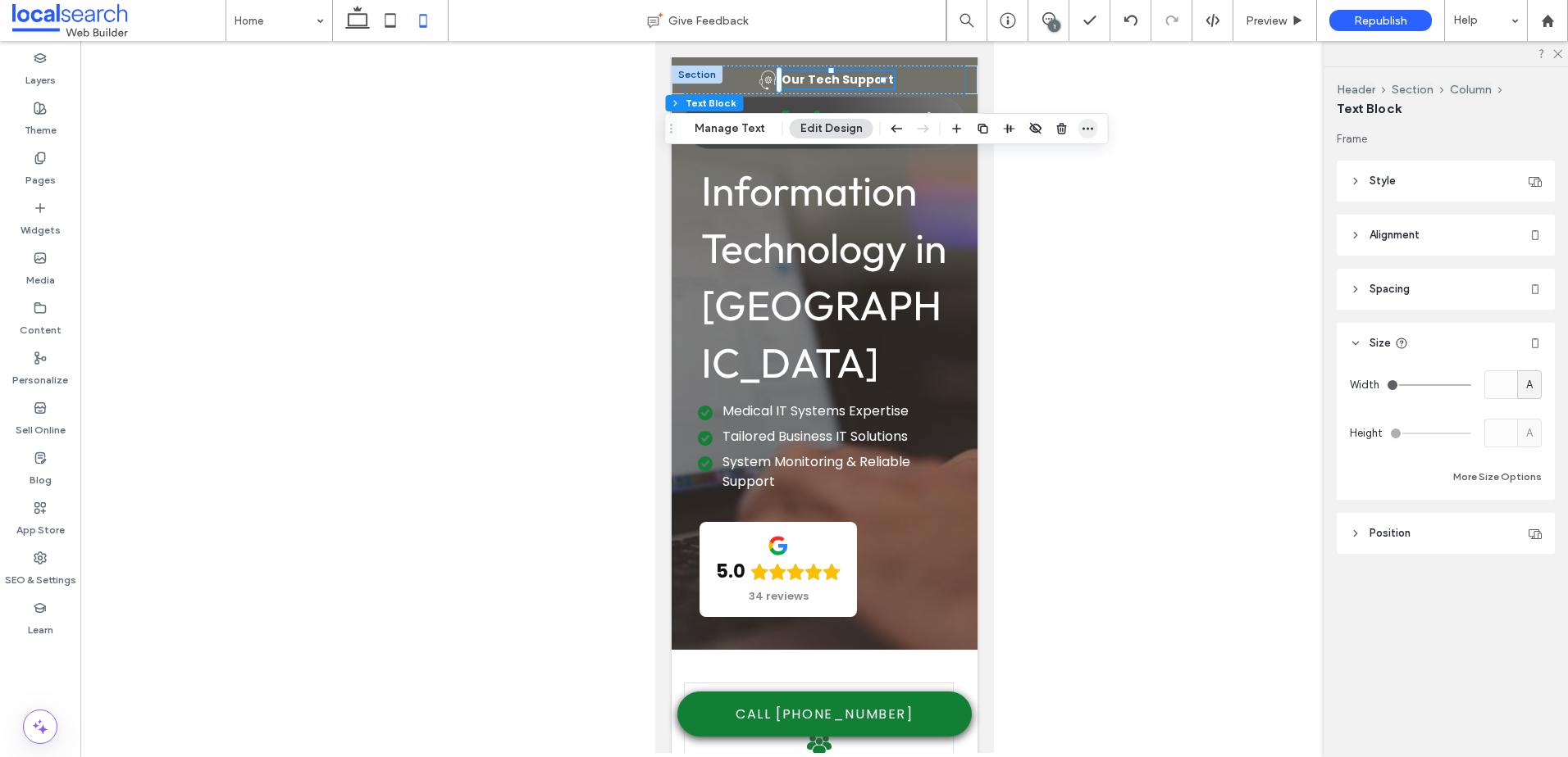
click at [1085, 134] on icon "button" at bounding box center [1088, 128] width 13 height 13
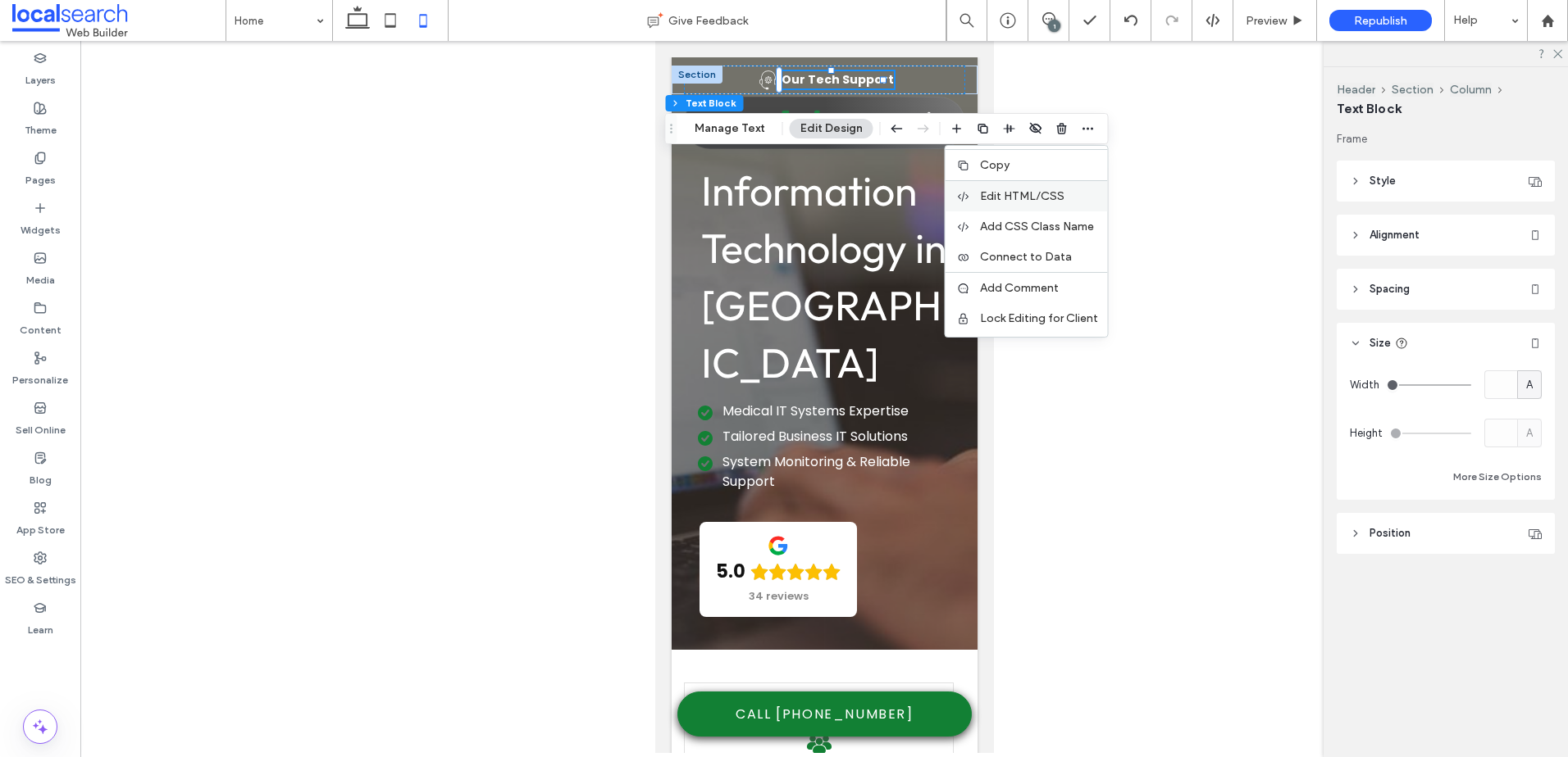
click at [1004, 194] on span "Edit HTML/CSS" at bounding box center [1022, 196] width 85 height 14
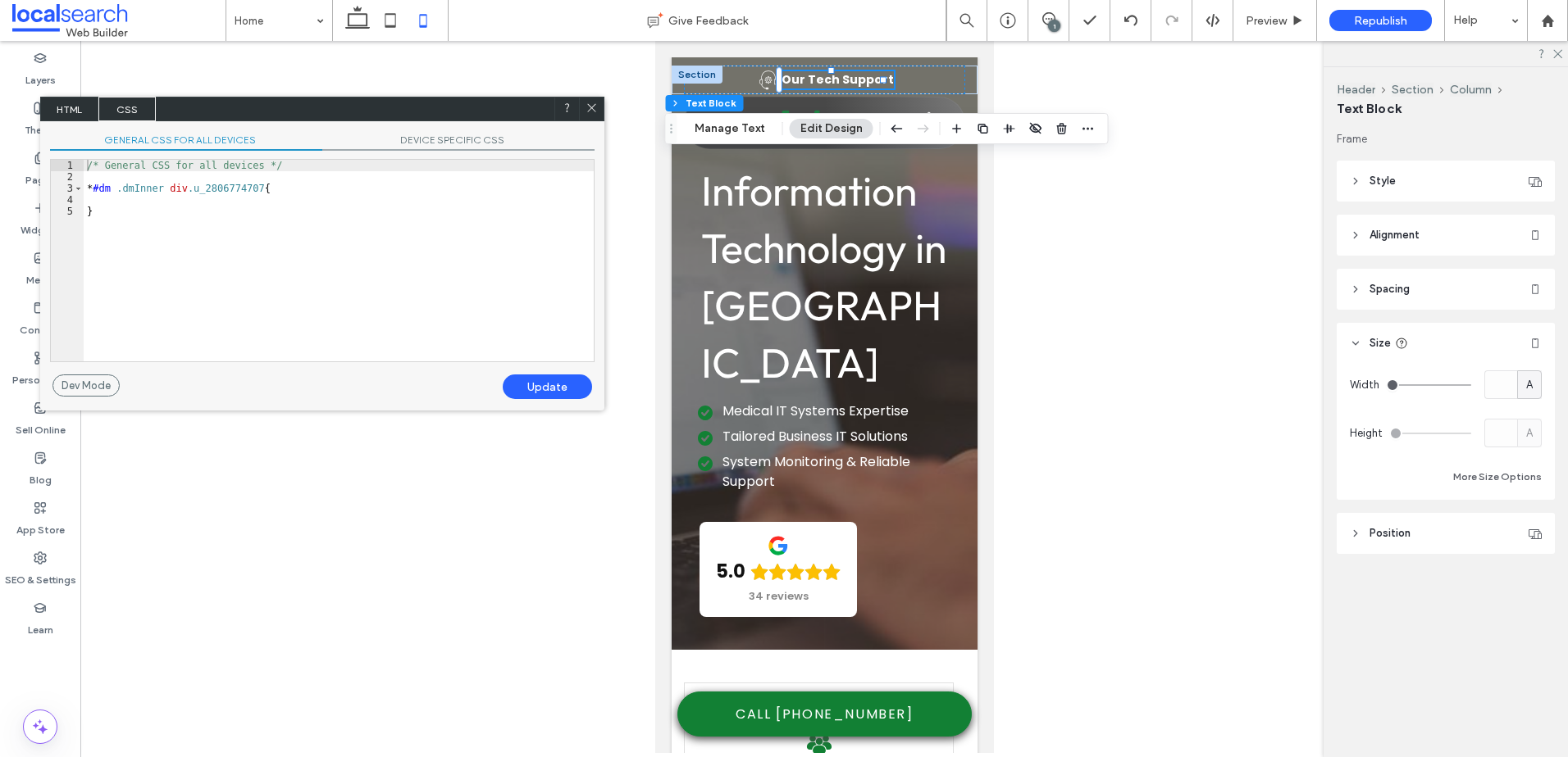
click at [72, 111] on span "HTML" at bounding box center [70, 109] width 58 height 24
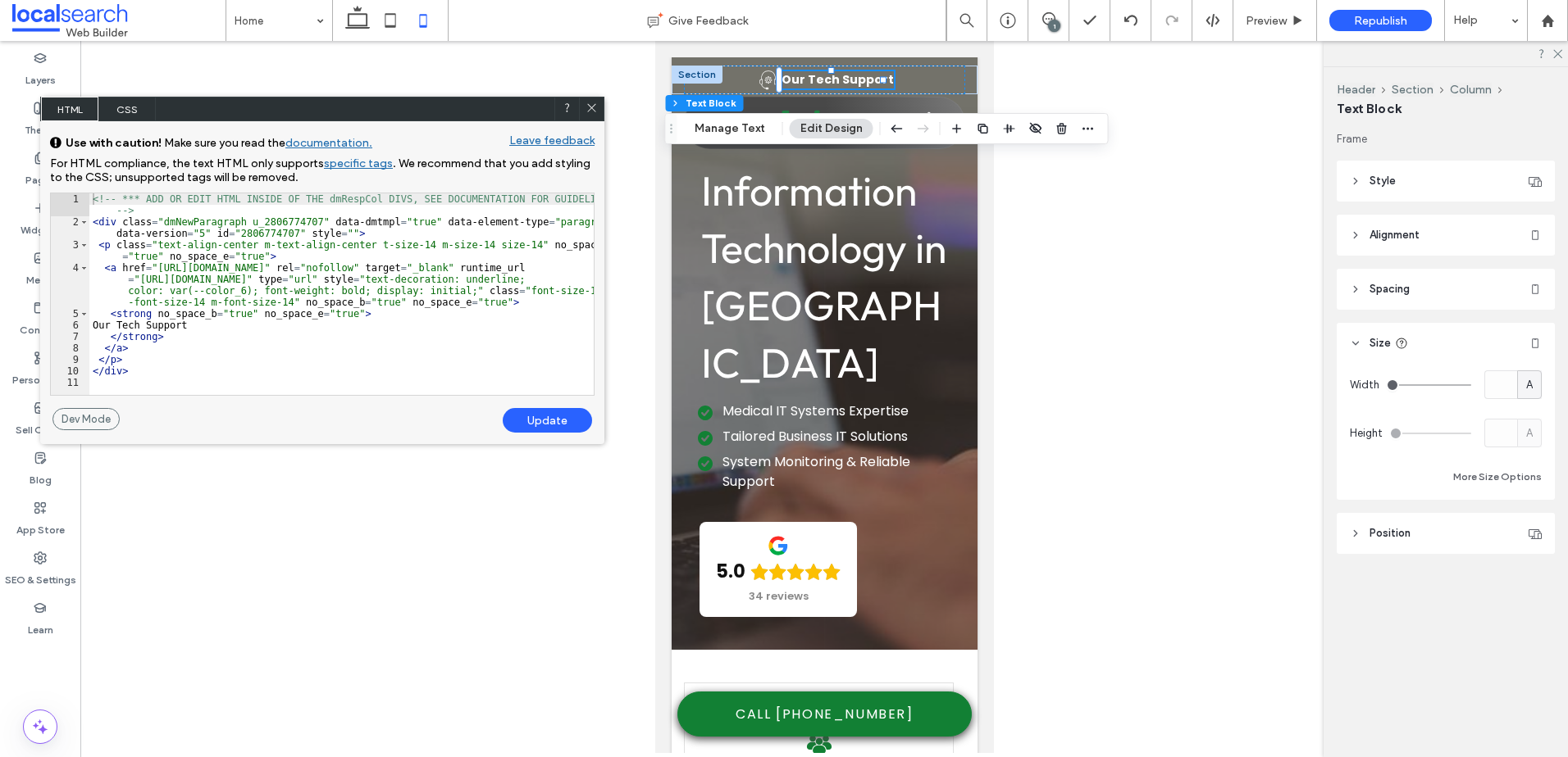
click at [586, 104] on icon at bounding box center [591, 107] width 12 height 12
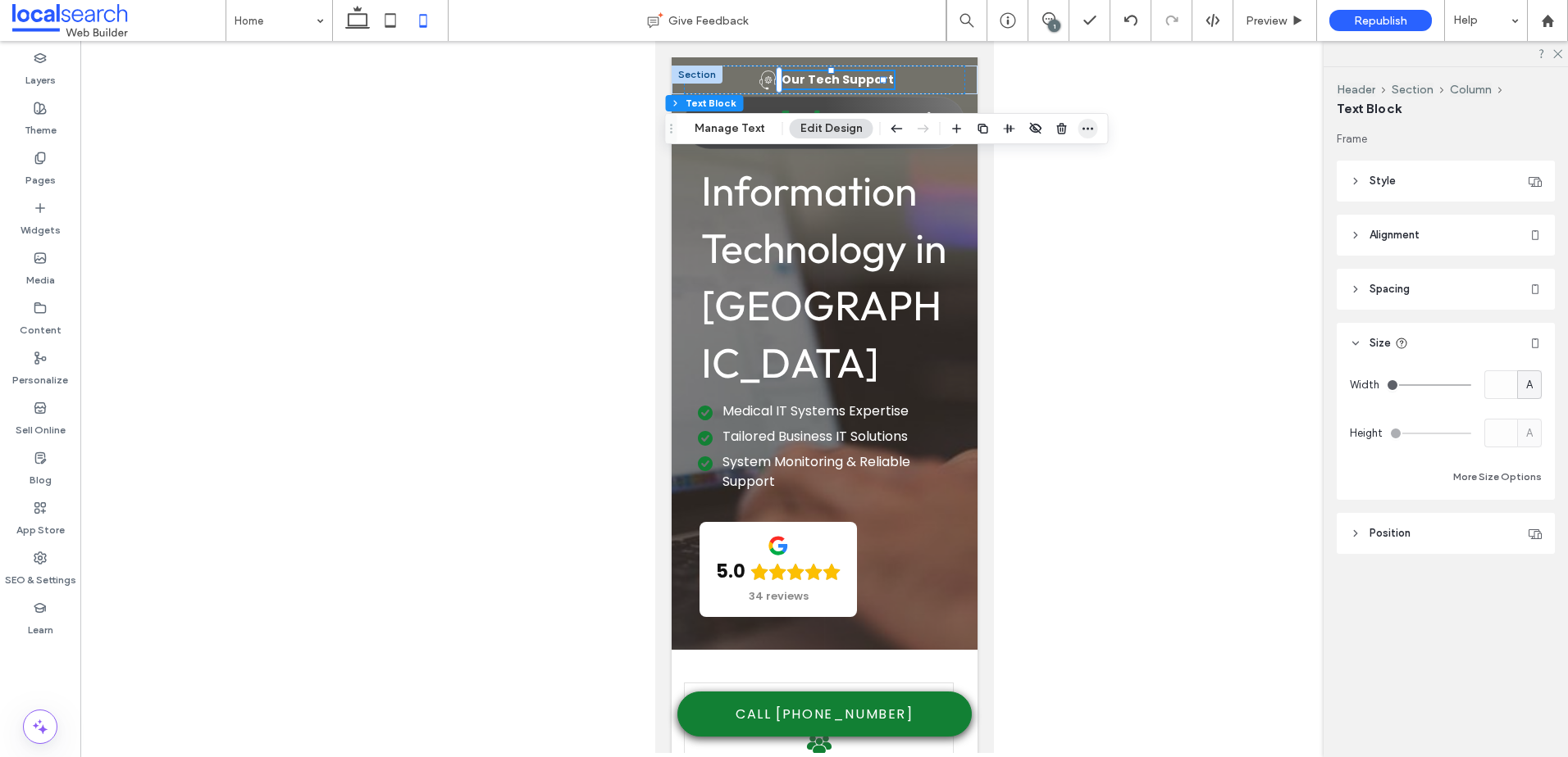
click at [1081, 127] on icon "button" at bounding box center [1088, 128] width 13 height 13
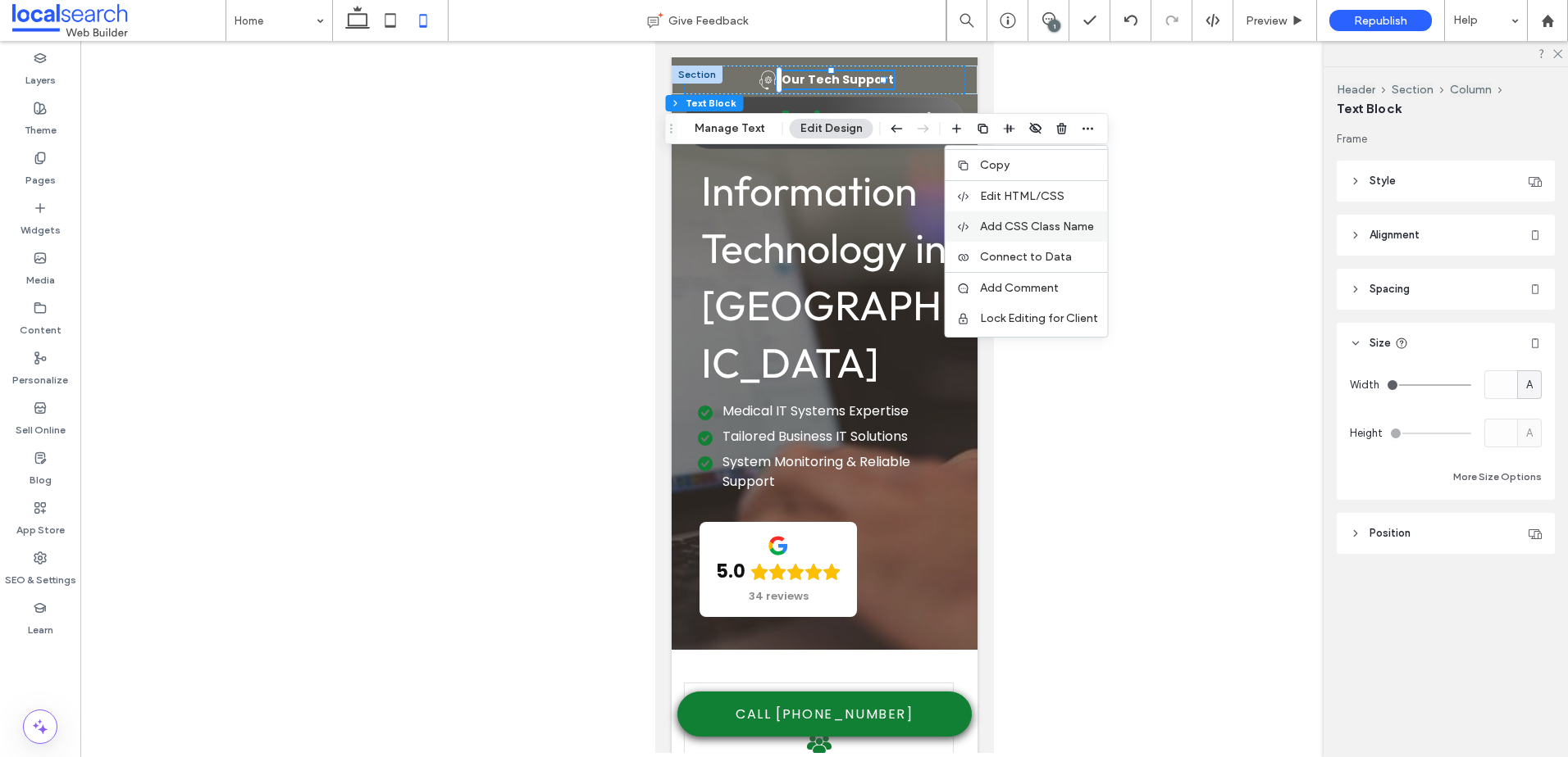
click at [1037, 227] on span "Add CSS Class Name" at bounding box center [1037, 227] width 114 height 14
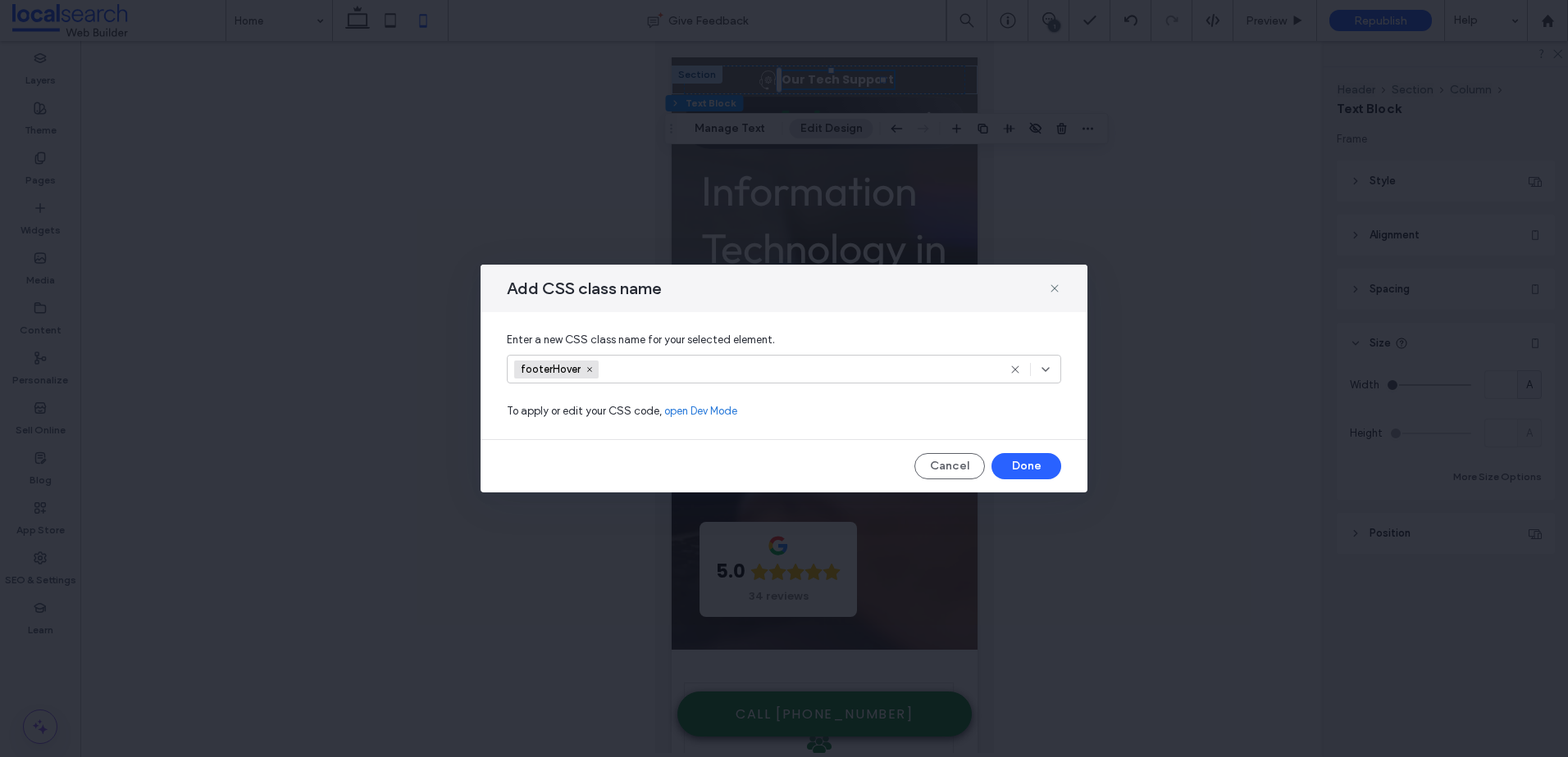
click at [611, 368] on input at bounding box center [664, 369] width 114 height 24
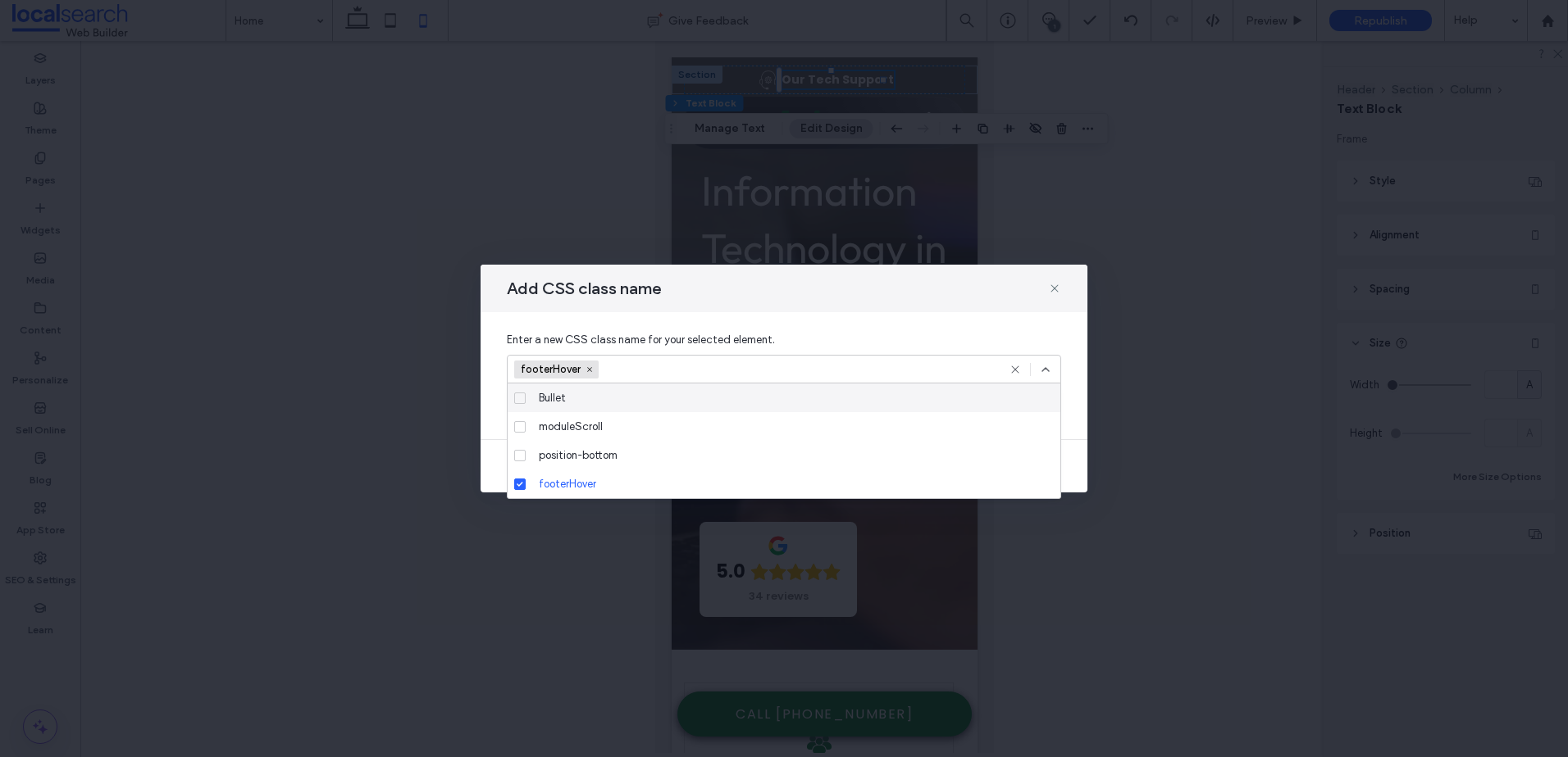
paste input "********"
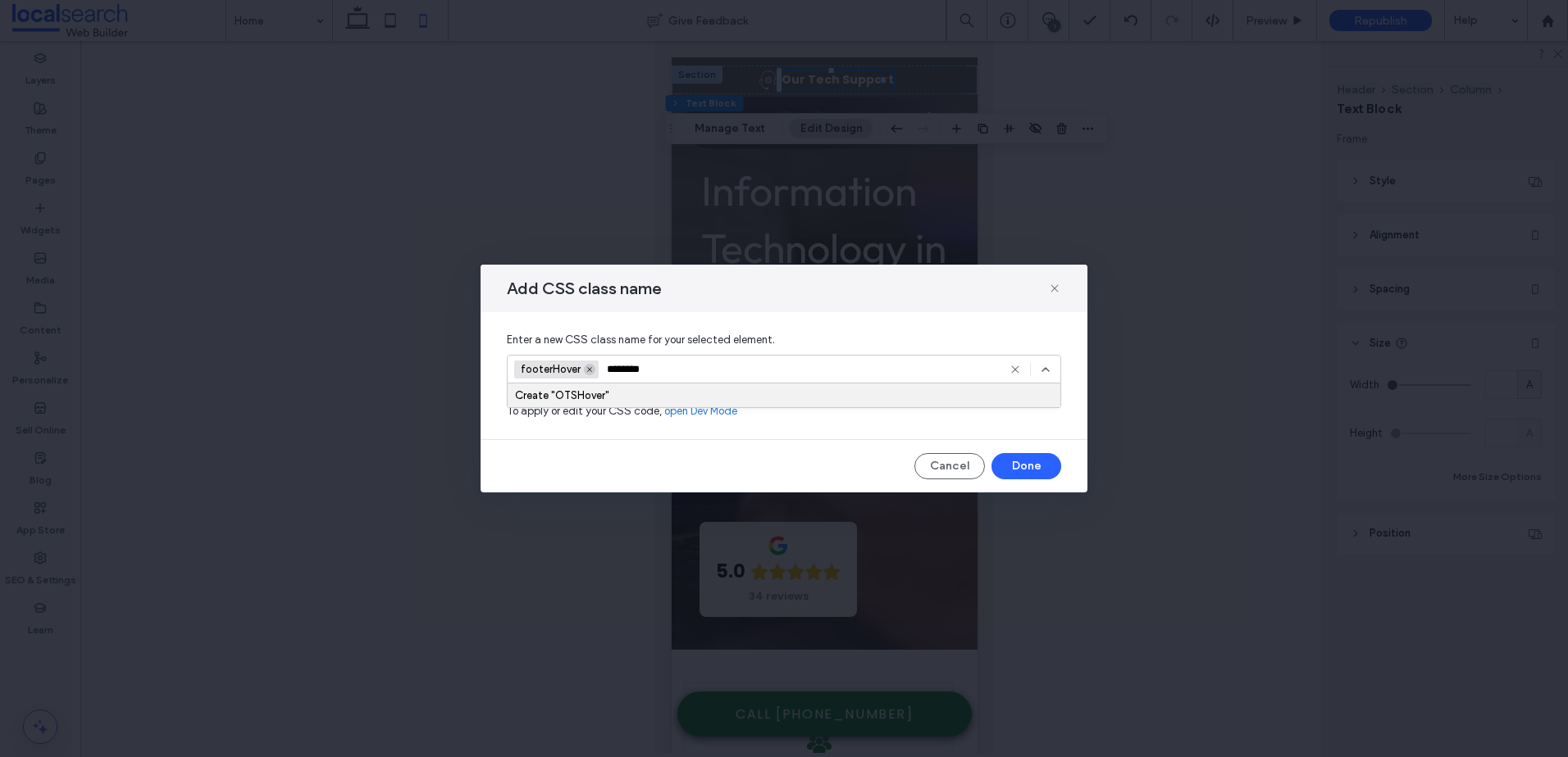
type input "********"
click at [591, 367] on icon at bounding box center [589, 369] width 8 height 8
click at [876, 372] on input at bounding box center [778, 369] width 528 height 13
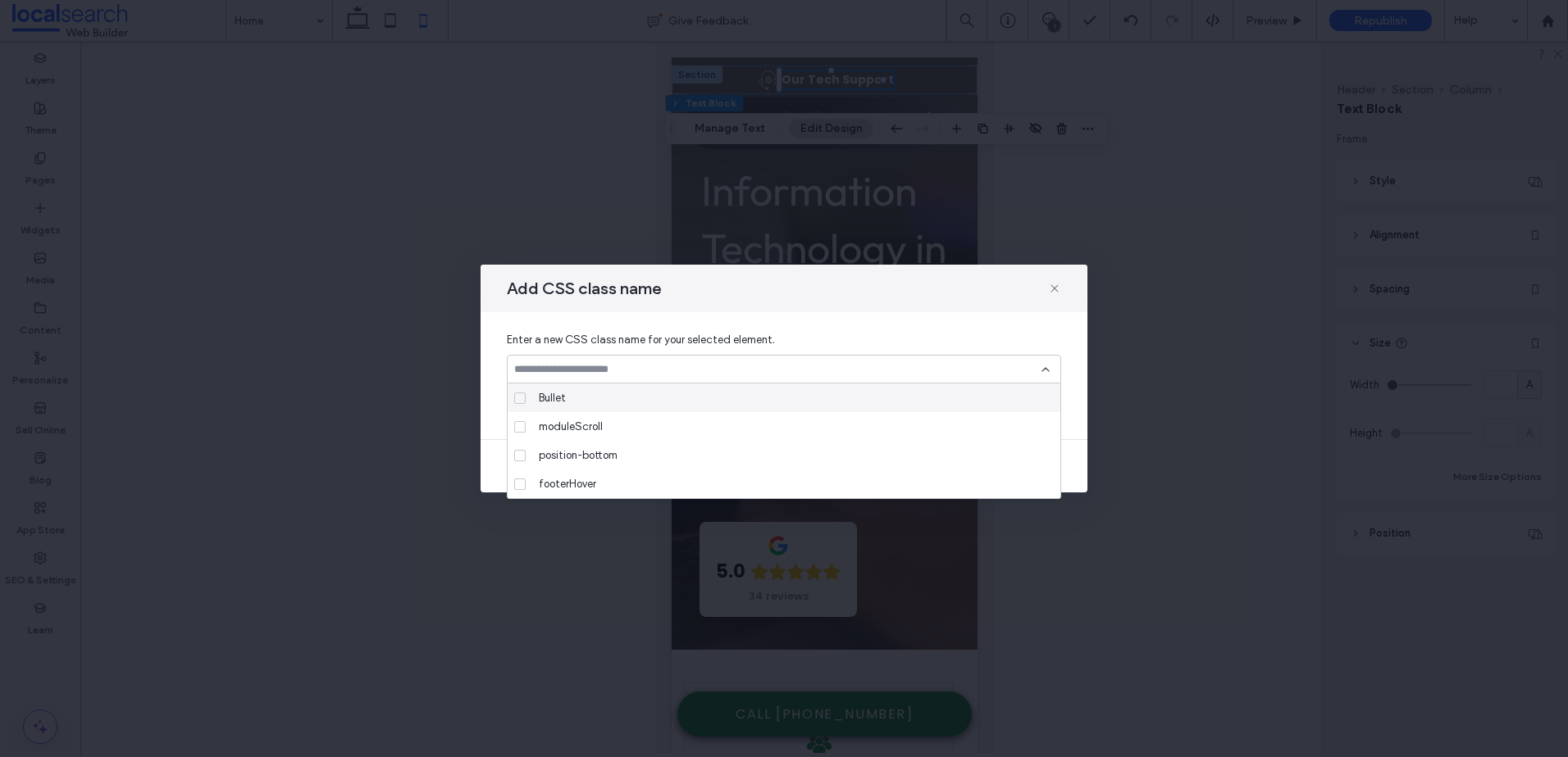
paste input "********"
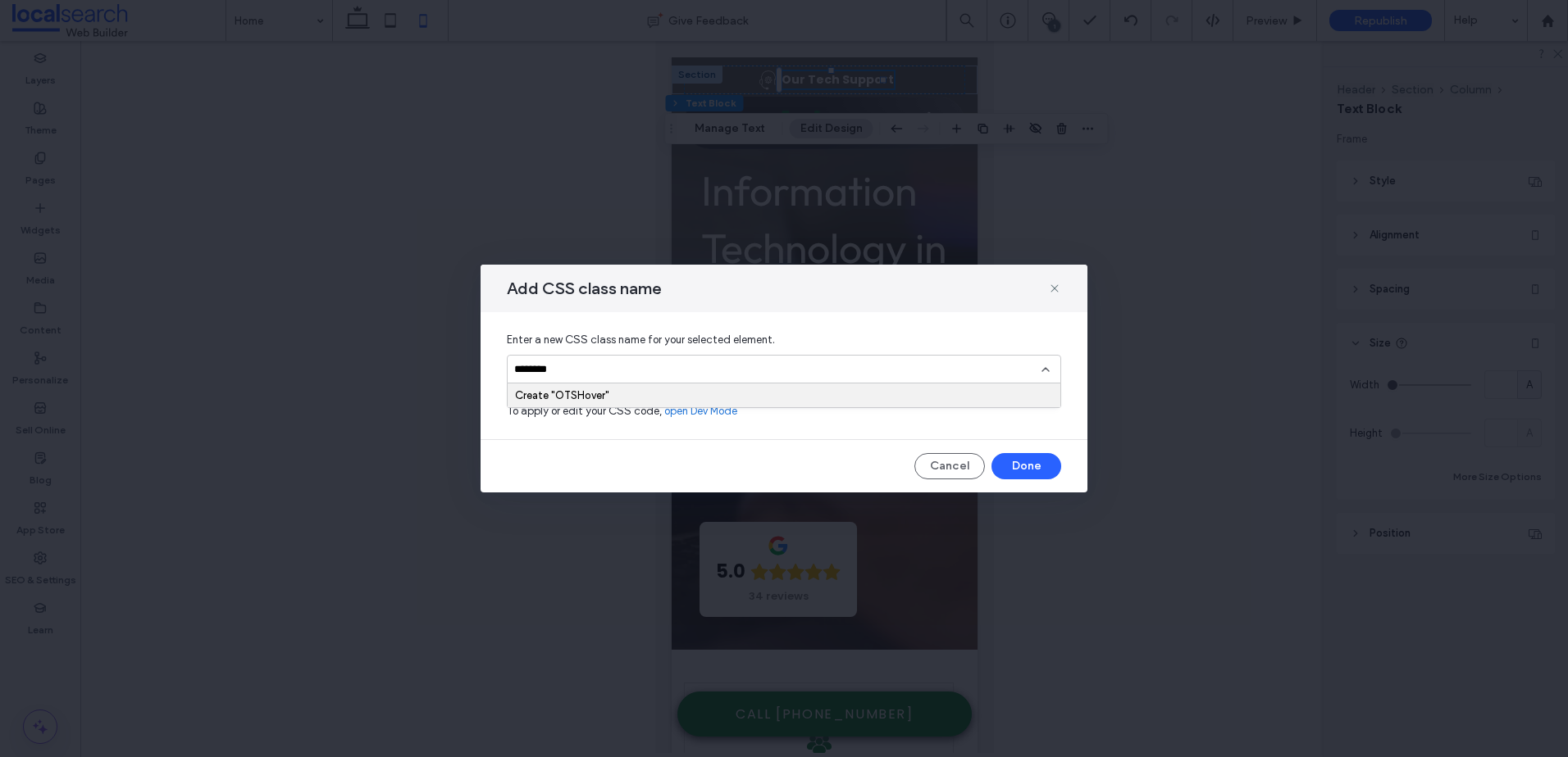
type input "********"
click at [680, 396] on div "Create "OTSHover"" at bounding box center [784, 396] width 538 height 12
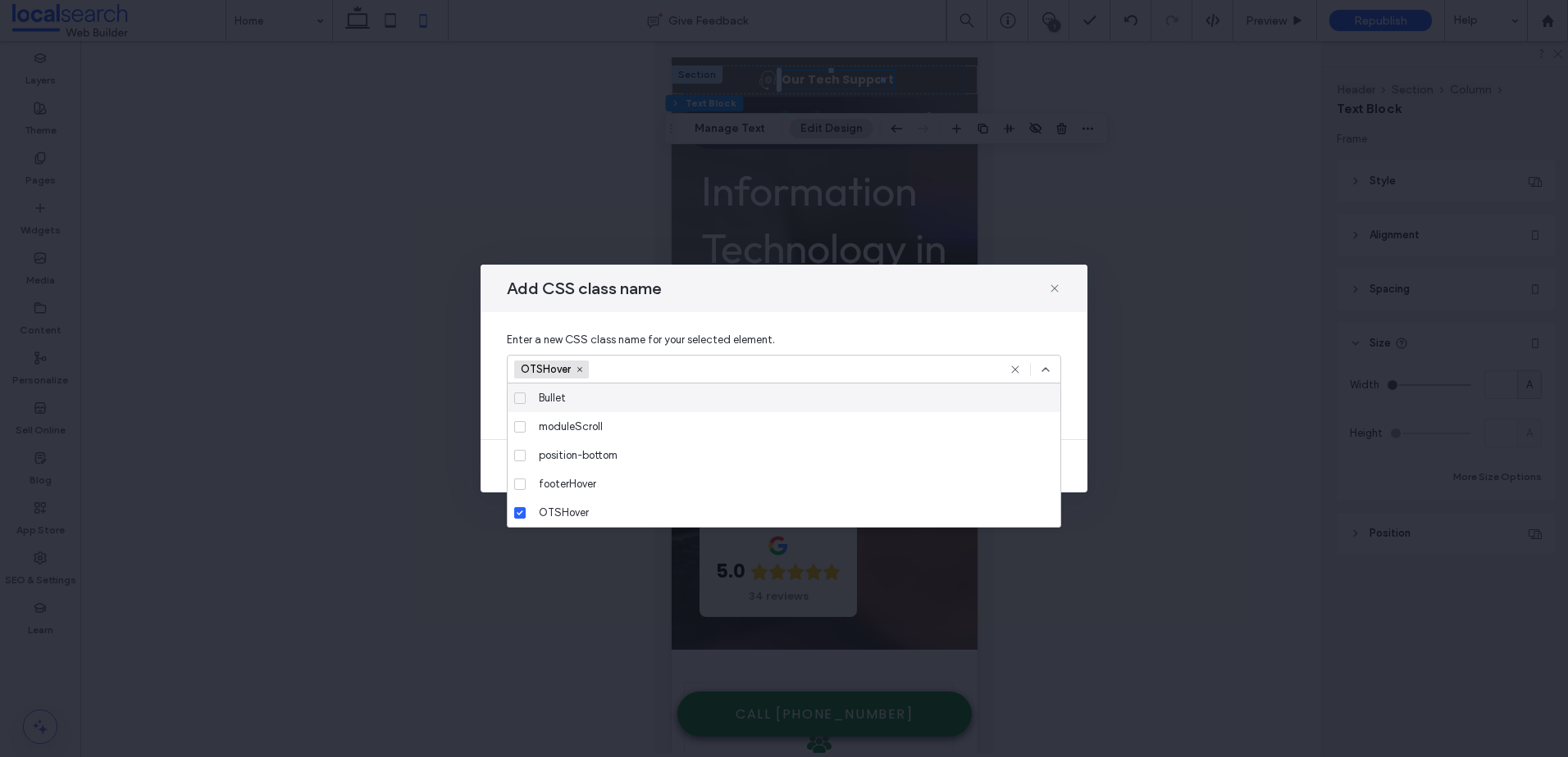
click at [1047, 361] on div "OTSHover" at bounding box center [784, 368] width 554 height 29
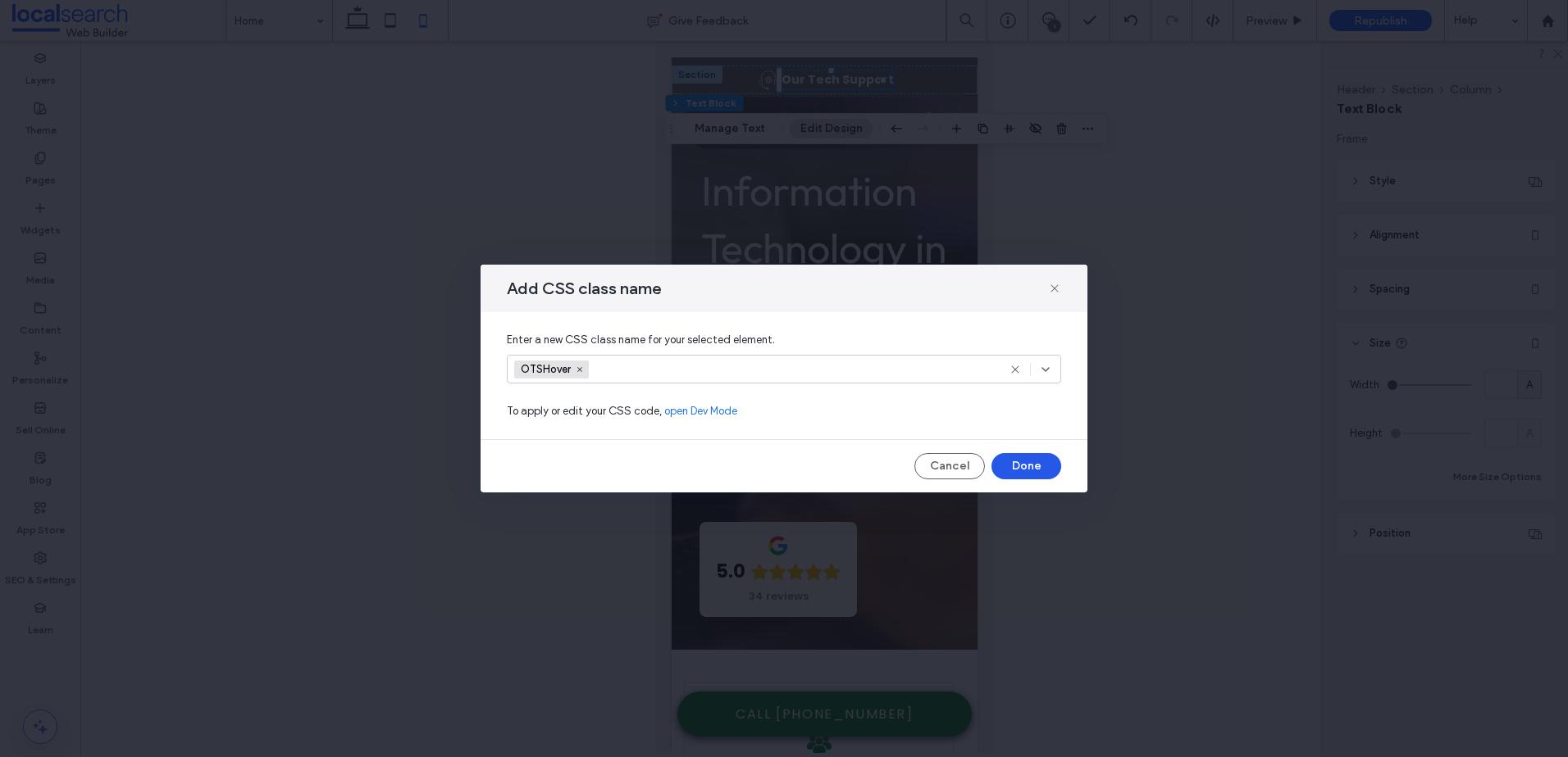
click at [1028, 469] on button "Done" at bounding box center [1026, 466] width 70 height 26
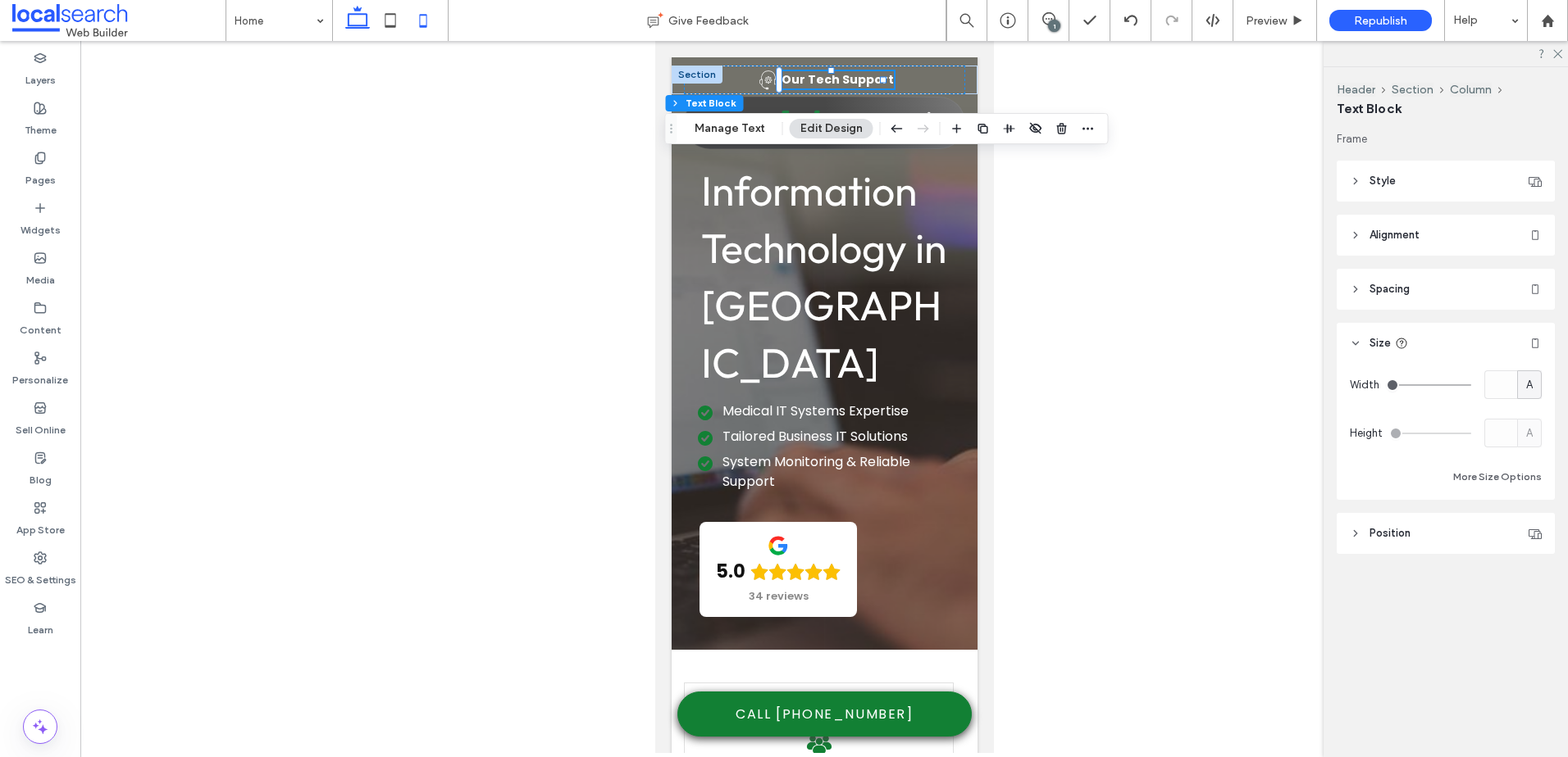
click at [349, 24] on use at bounding box center [357, 17] width 24 height 23
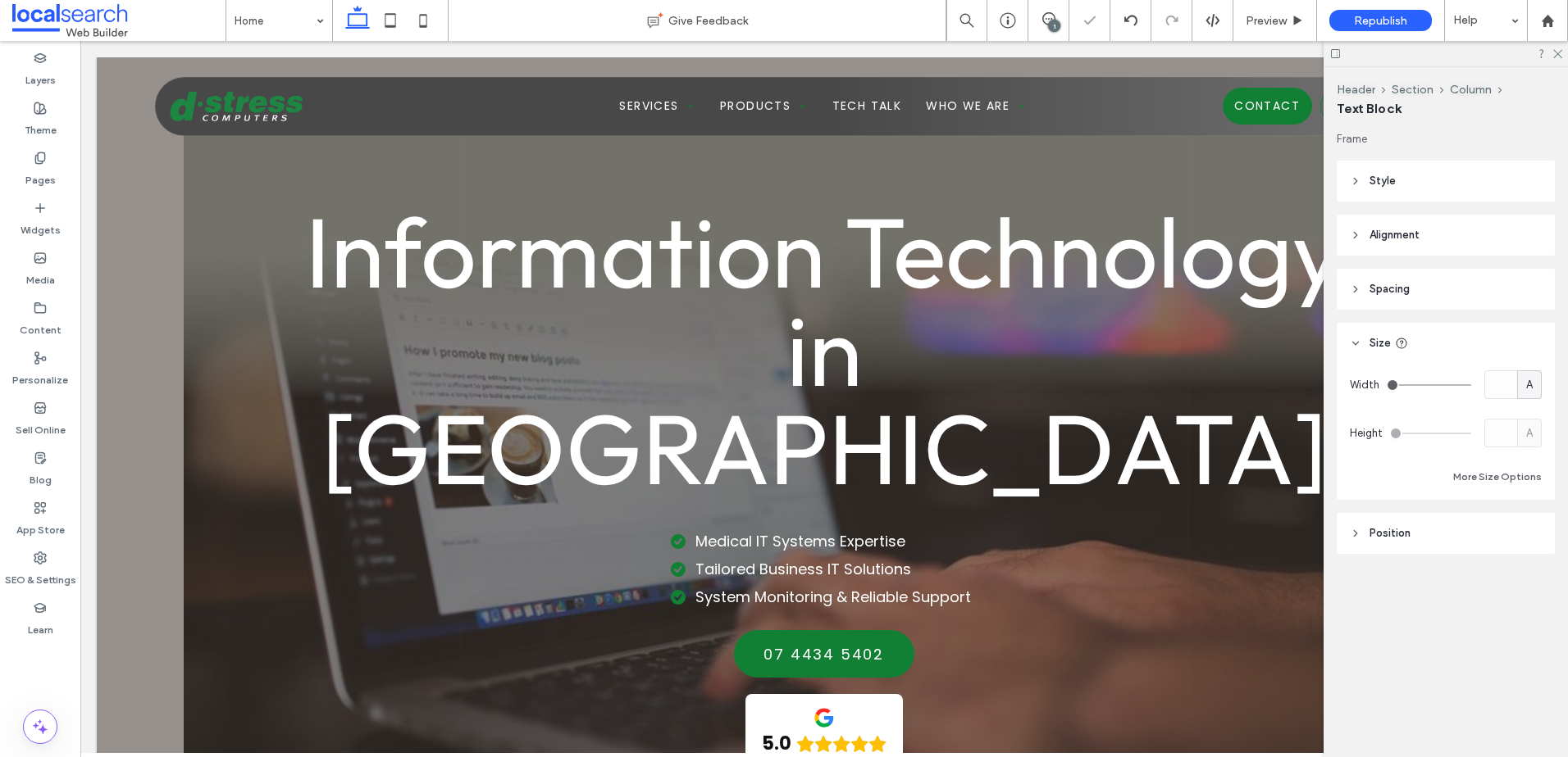
type input "*"
type input "***"
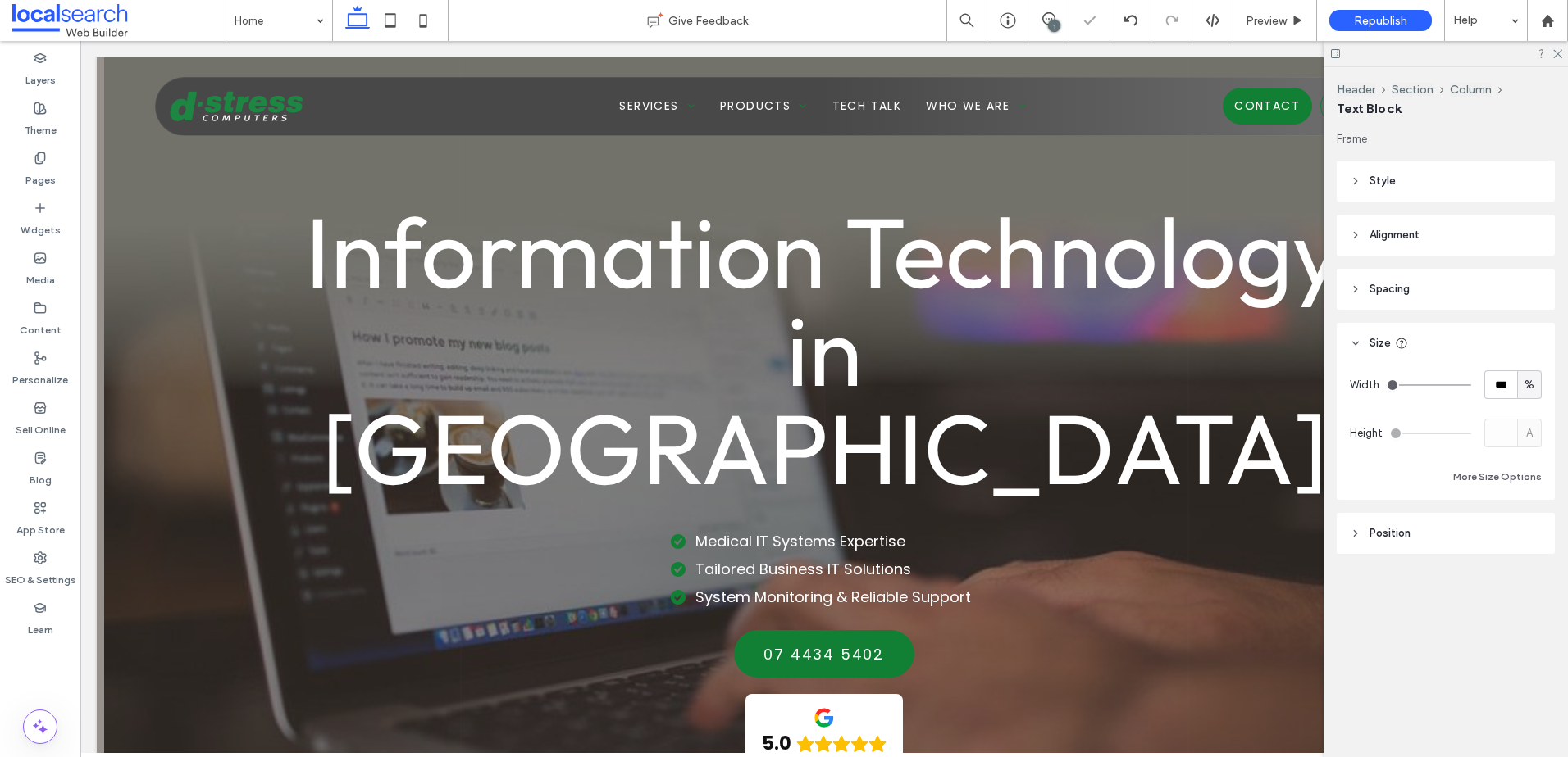
click at [1556, 58] on div at bounding box center [1446, 53] width 245 height 25
click at [1556, 55] on use at bounding box center [1558, 54] width 9 height 9
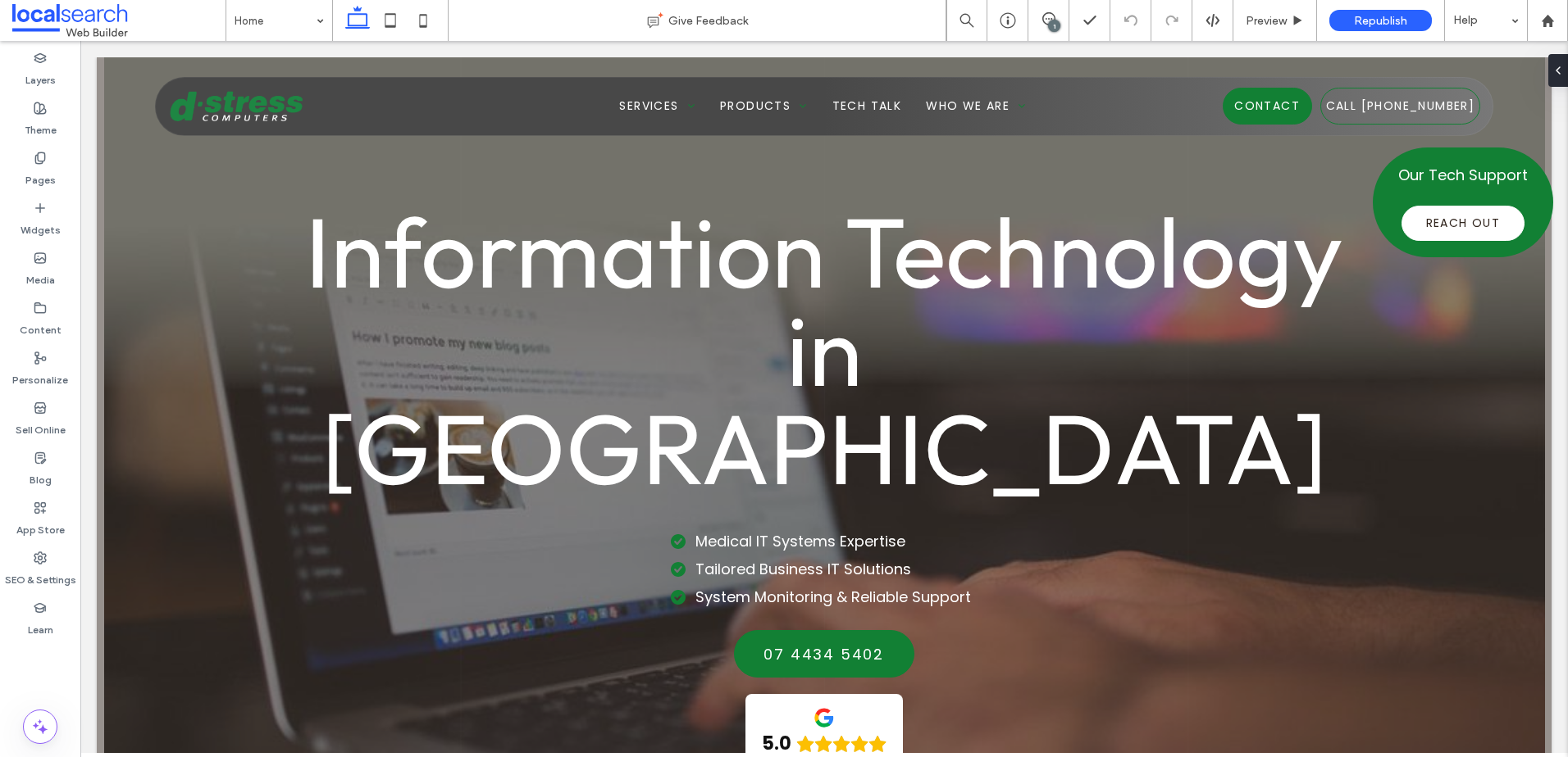
click at [76, 28] on span at bounding box center [119, 21] width 213 height 33
